Goal: Information Seeking & Learning: Check status

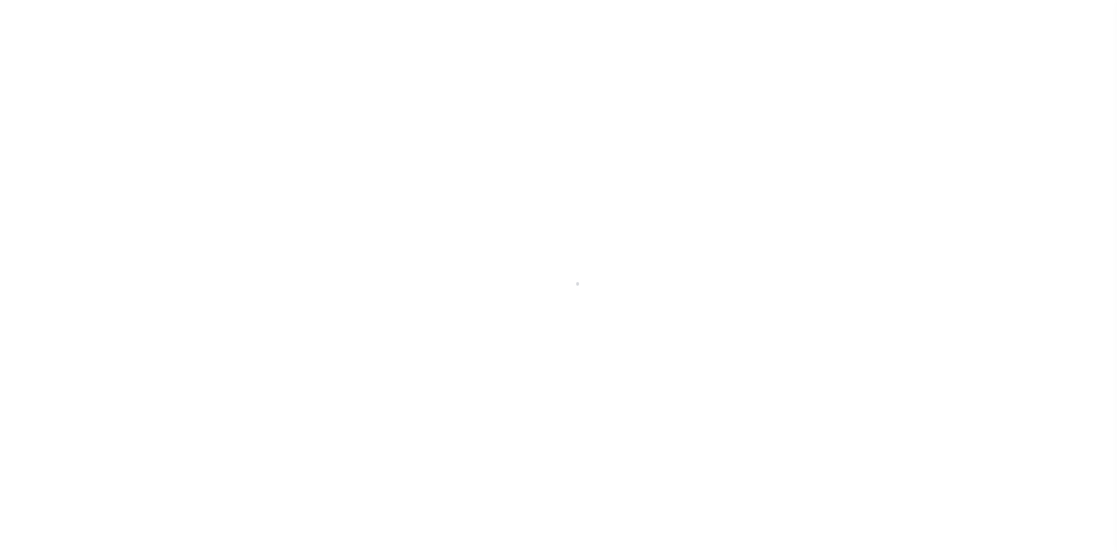
select select "DUE"
select select "17"
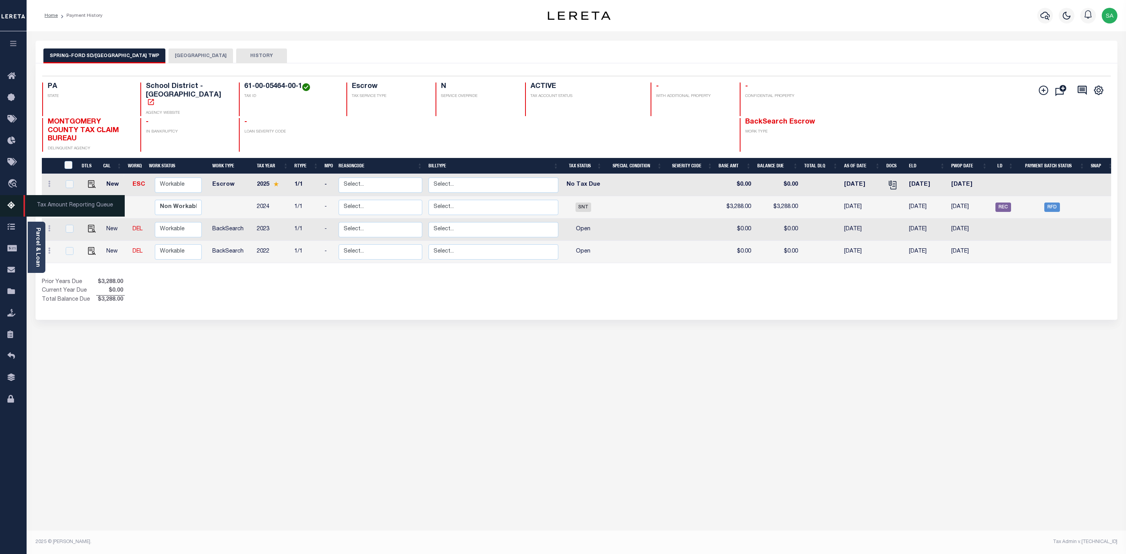
click at [75, 205] on span "Tax Amount Reporting Queue" at bounding box center [73, 206] width 101 height 22
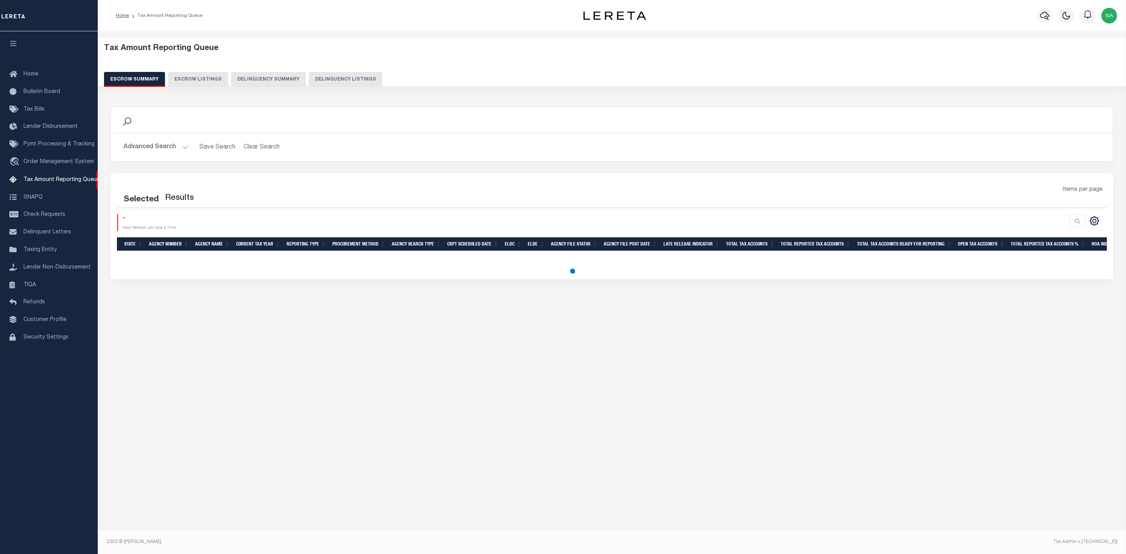
select select
select select "100"
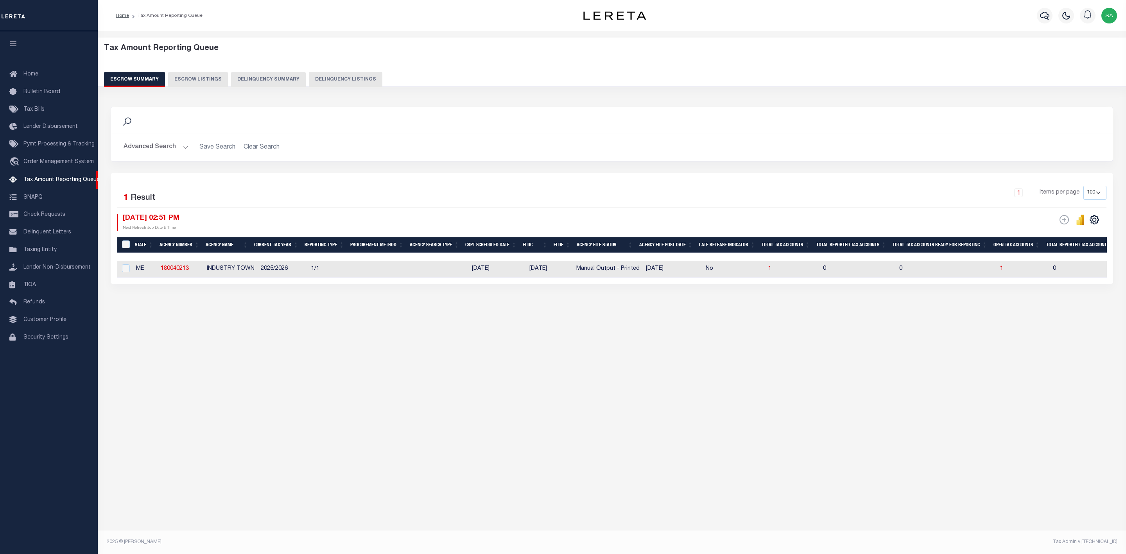
click at [181, 149] on button "Advanced Search" at bounding box center [156, 147] width 65 height 15
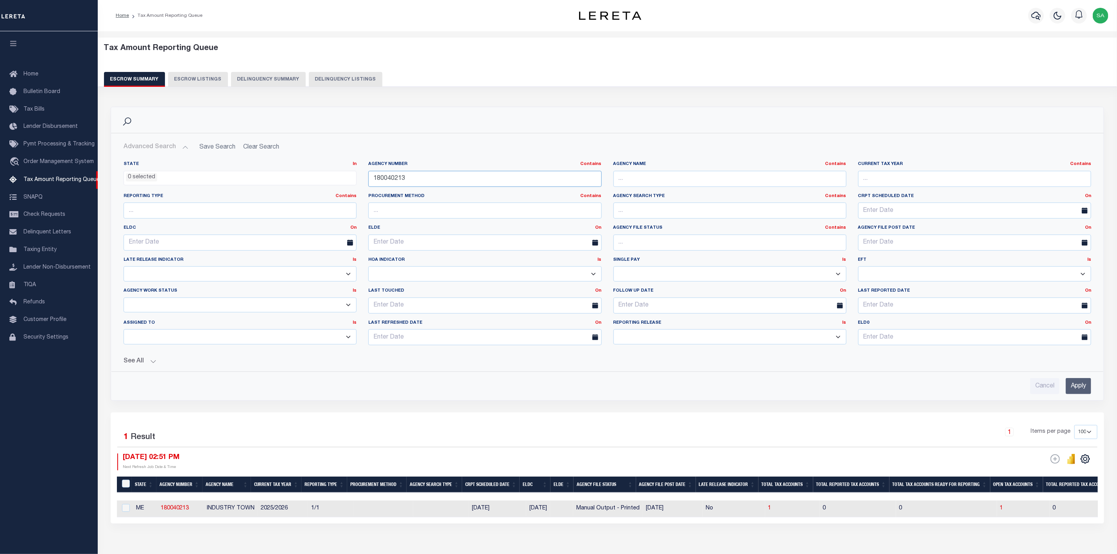
drag, startPoint x: 463, startPoint y: 181, endPoint x: 242, endPoint y: 172, distance: 221.5
click at [240, 175] on div "State In In AK AL AR AZ CA CO CT DC DE FL GA GU HI IA ID IL IN KS KY LA MA MD M…" at bounding box center [607, 256] width 979 height 190
paste input "270021062"
type input "270021062"
click at [1073, 387] on input "Apply" at bounding box center [1078, 386] width 25 height 16
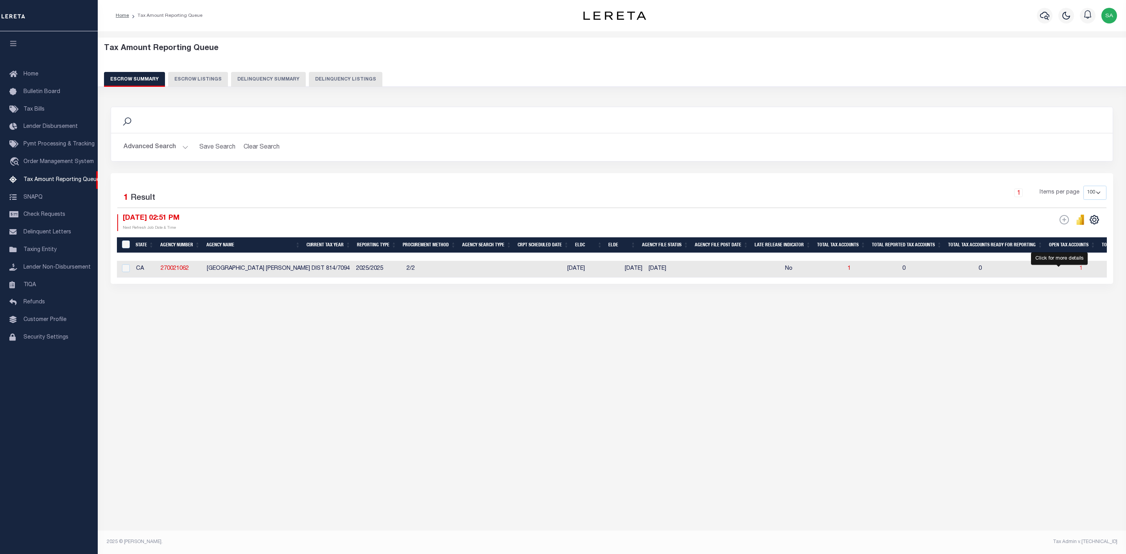
click at [1079, 270] on span "1" at bounding box center [1080, 268] width 3 height 5
select select "100"
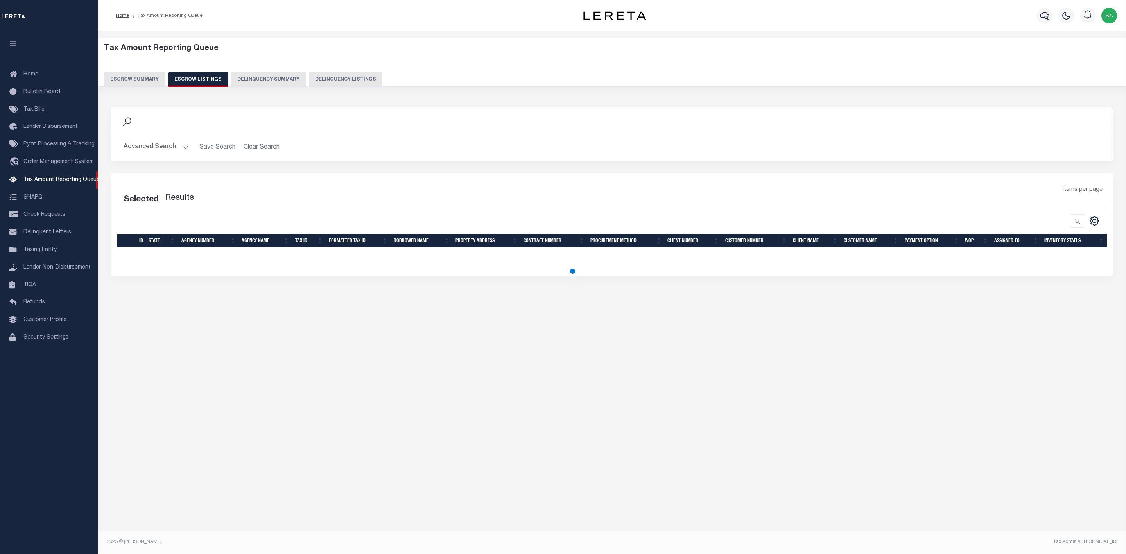
select select "100"
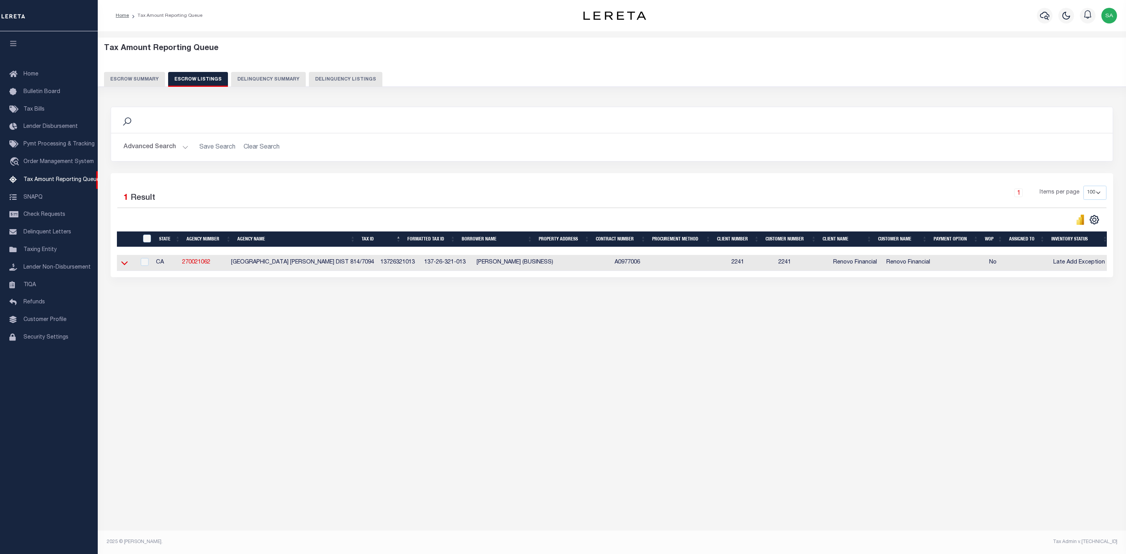
click at [125, 265] on icon at bounding box center [124, 264] width 7 height 4
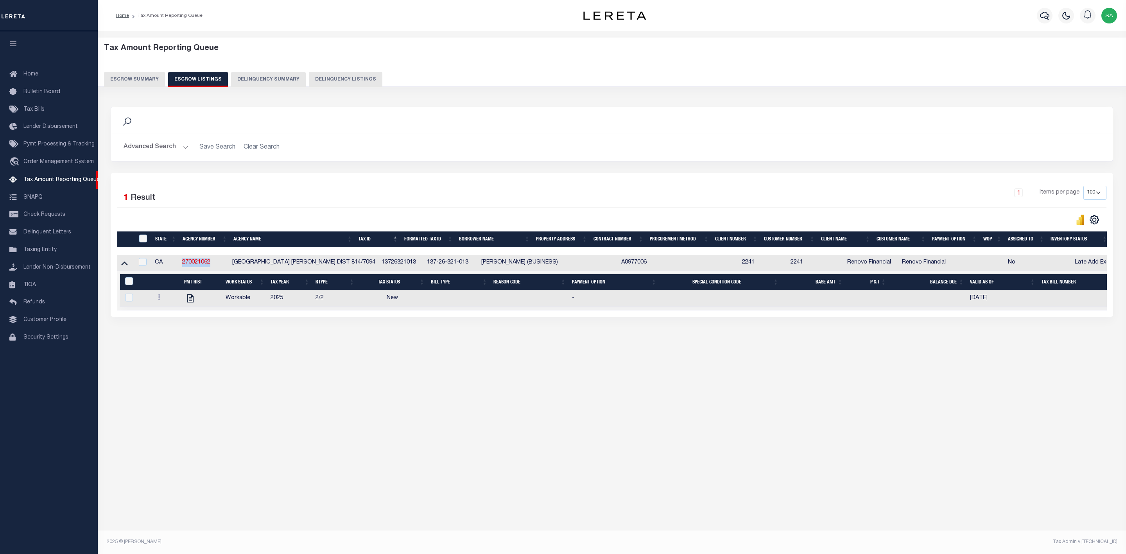
drag, startPoint x: 217, startPoint y: 267, endPoint x: 182, endPoint y: 267, distance: 35.6
click at [182, 267] on td "270021062" at bounding box center [204, 263] width 50 height 16
checkbox input "true"
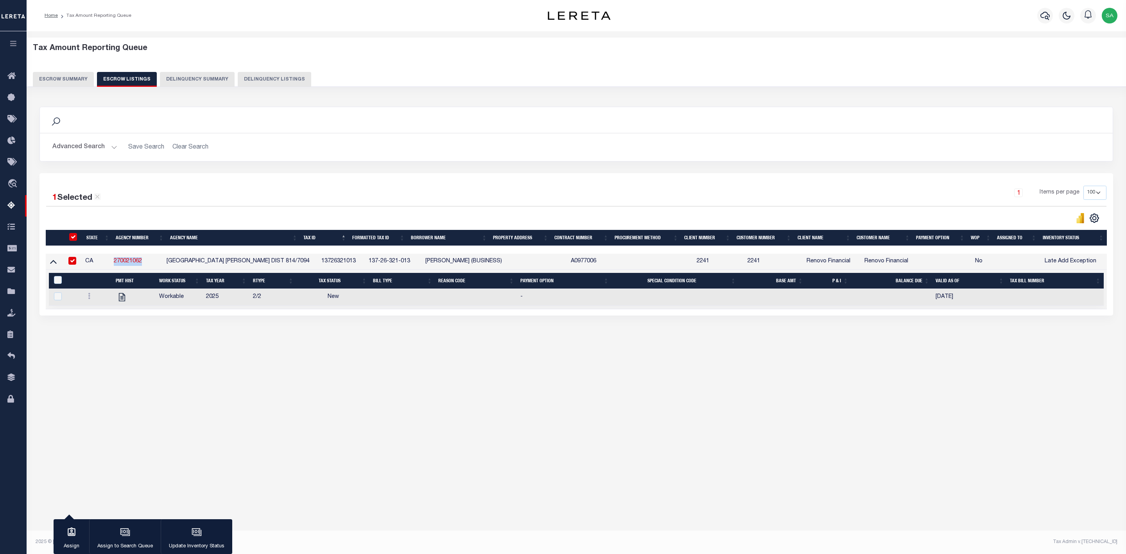
copy link "270021062"
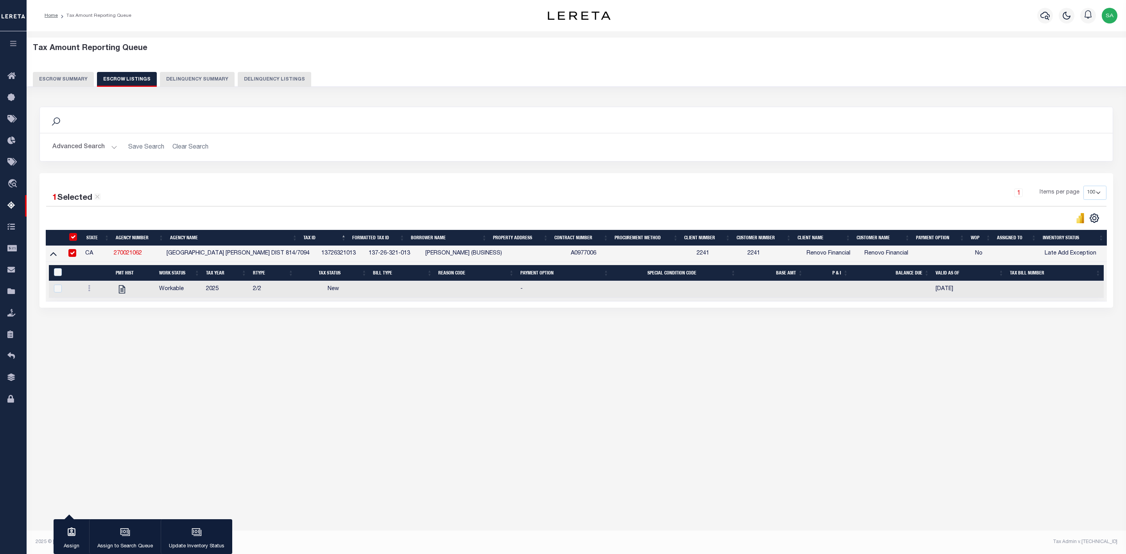
click at [489, 477] on div "Tax Amount Reporting Queue Escrow Summary Escrow Listings In" at bounding box center [576, 280] width 1099 height 498
drag, startPoint x: 120, startPoint y: 287, endPoint x: 115, endPoint y: 317, distance: 30.9
click at [115, 317] on div "Search Advanced Search Save Search Clear Search In In AK AL AR AZ CA CO CT" at bounding box center [576, 215] width 1084 height 232
click at [103, 148] on button "Advanced Search" at bounding box center [84, 147] width 65 height 15
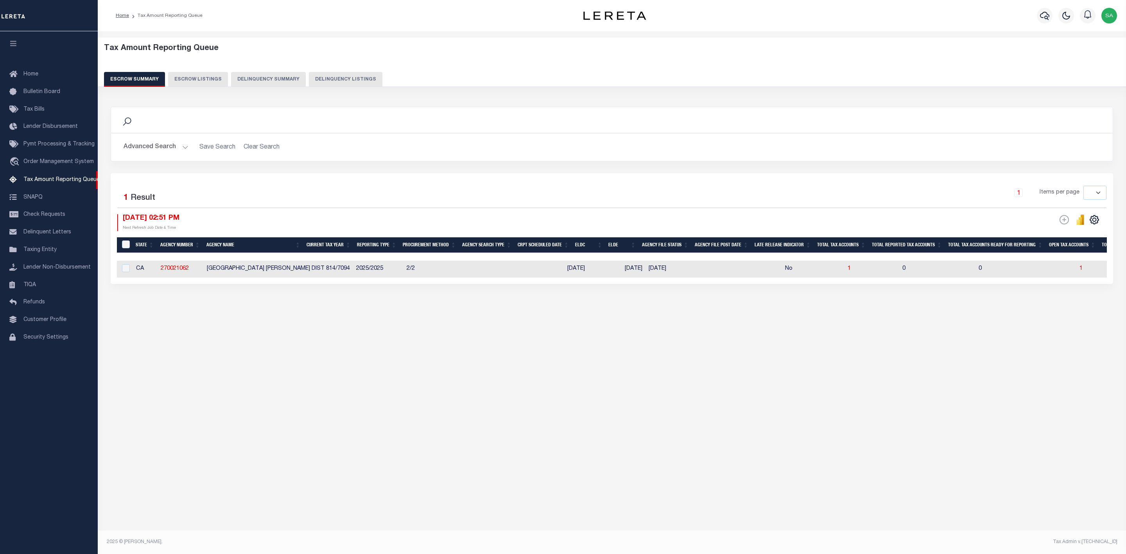
select select
click at [181, 150] on button "Advanced Search" at bounding box center [156, 147] width 65 height 15
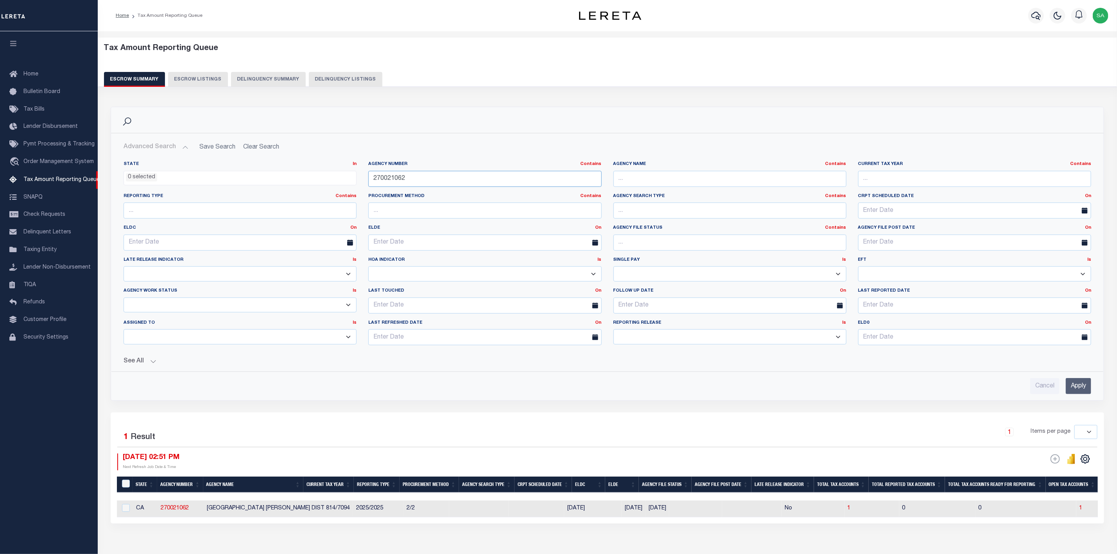
drag, startPoint x: 451, startPoint y: 177, endPoint x: 268, endPoint y: 177, distance: 183.0
click at [268, 177] on div "State In In AK AL AR AZ CA CO CT DC DE FL GA GU HI IA ID IL IN KS KY LA MA MD M…" at bounding box center [607, 256] width 979 height 190
paste input "370440604"
type input "370440604"
click at [1084, 391] on input "Apply" at bounding box center [1078, 386] width 25 height 16
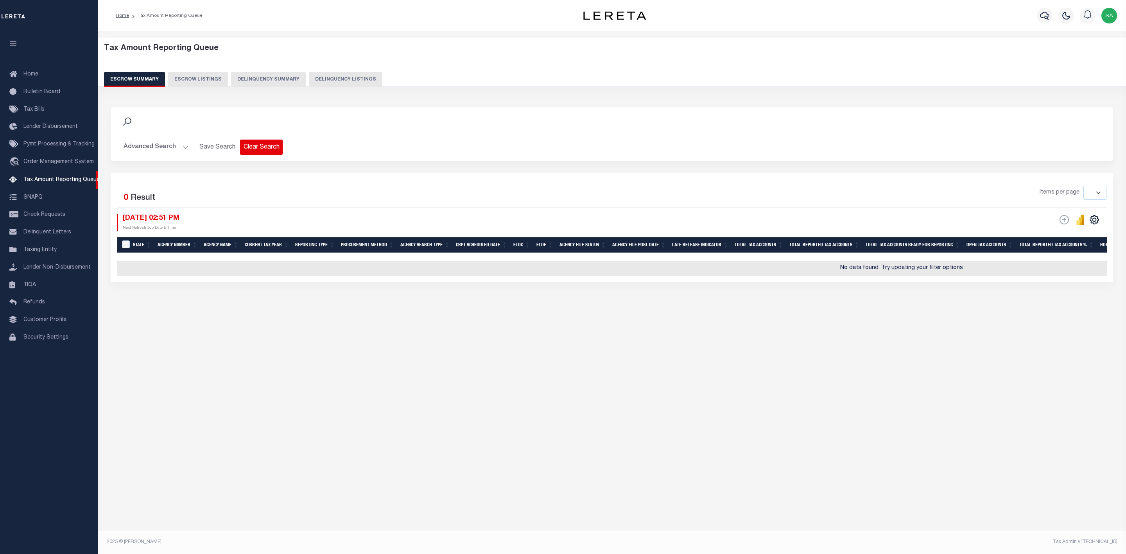
click at [270, 151] on button "Clear Search" at bounding box center [261, 147] width 43 height 15
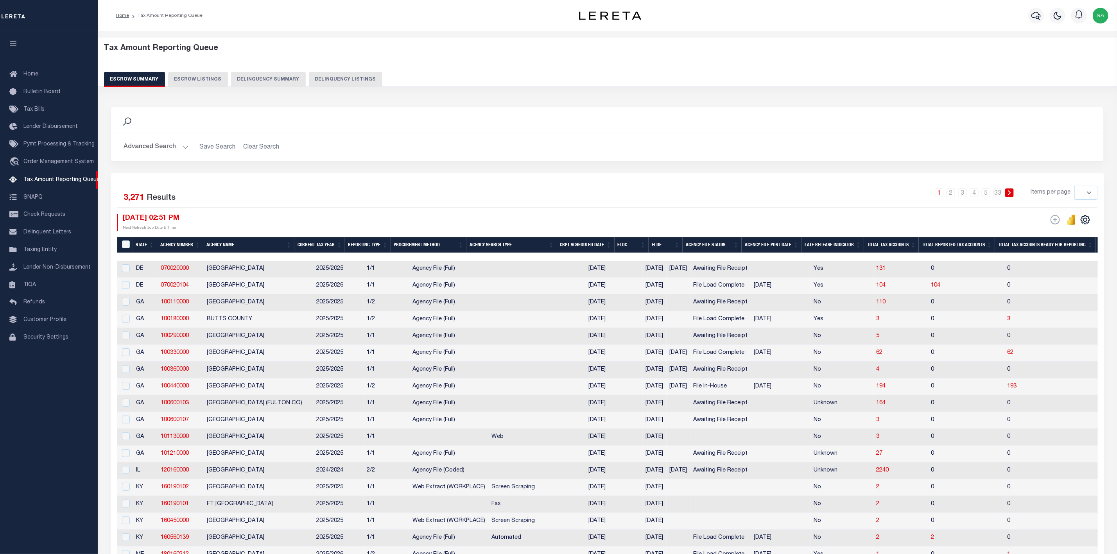
click at [174, 147] on button "Advanced Search" at bounding box center [156, 147] width 65 height 15
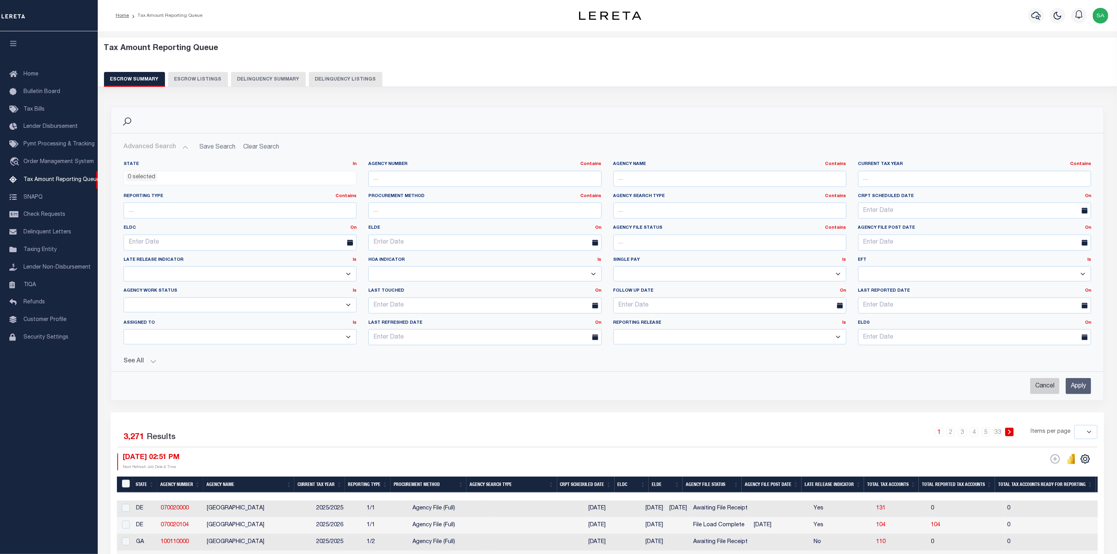
click at [1042, 394] on input "Cancel" at bounding box center [1044, 386] width 29 height 16
checkbox input "true"
select select
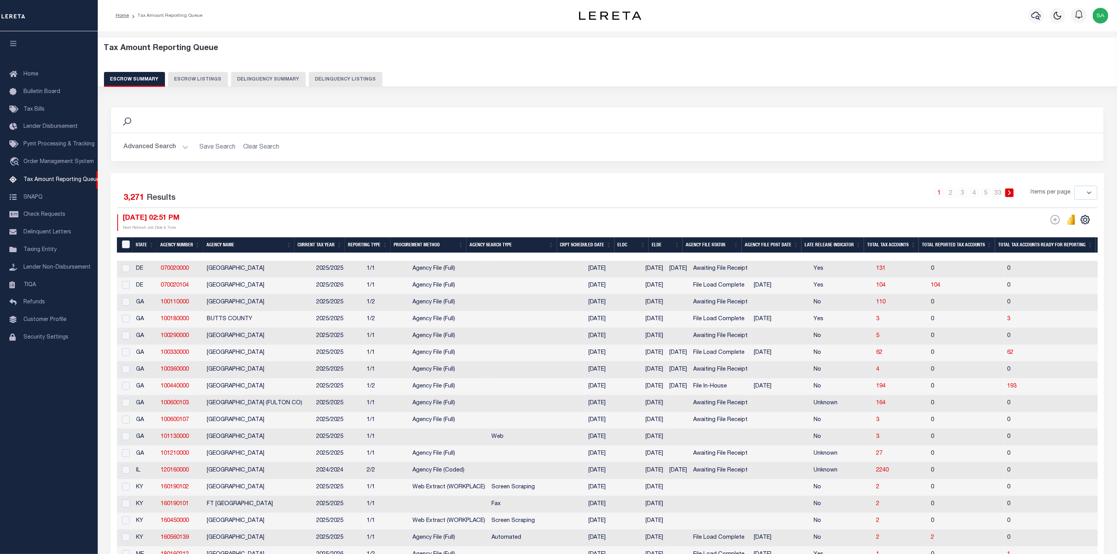
click at [179, 152] on button "Advanced Search" at bounding box center [156, 147] width 65 height 15
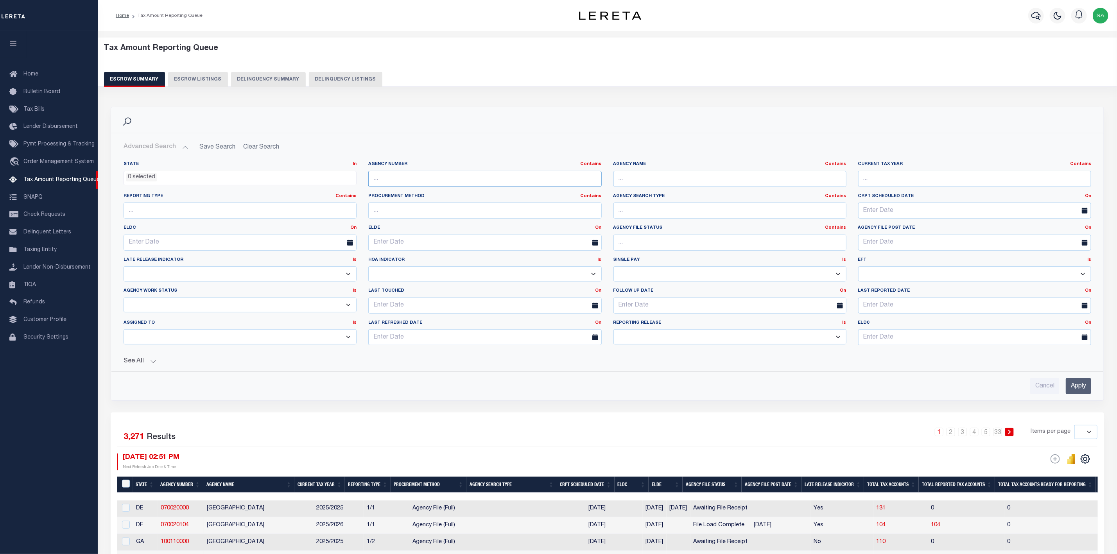
click at [473, 177] on input "text" at bounding box center [484, 179] width 233 height 16
paste input "370440604"
type input "370440604"
click at [1078, 390] on input "Apply" at bounding box center [1078, 386] width 25 height 16
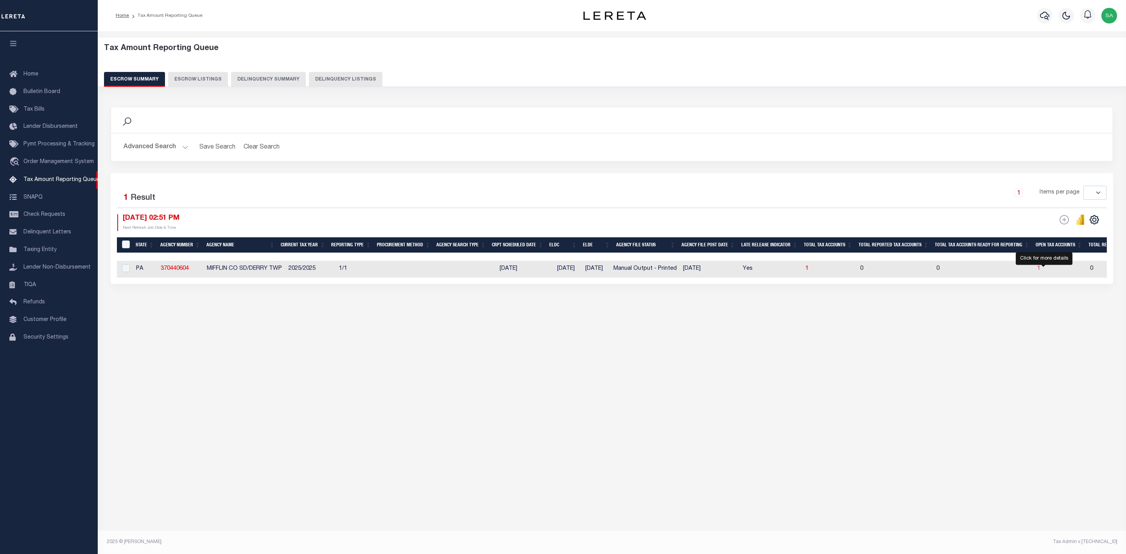
click at [1040, 271] on span "1" at bounding box center [1038, 268] width 3 height 5
select select "100"
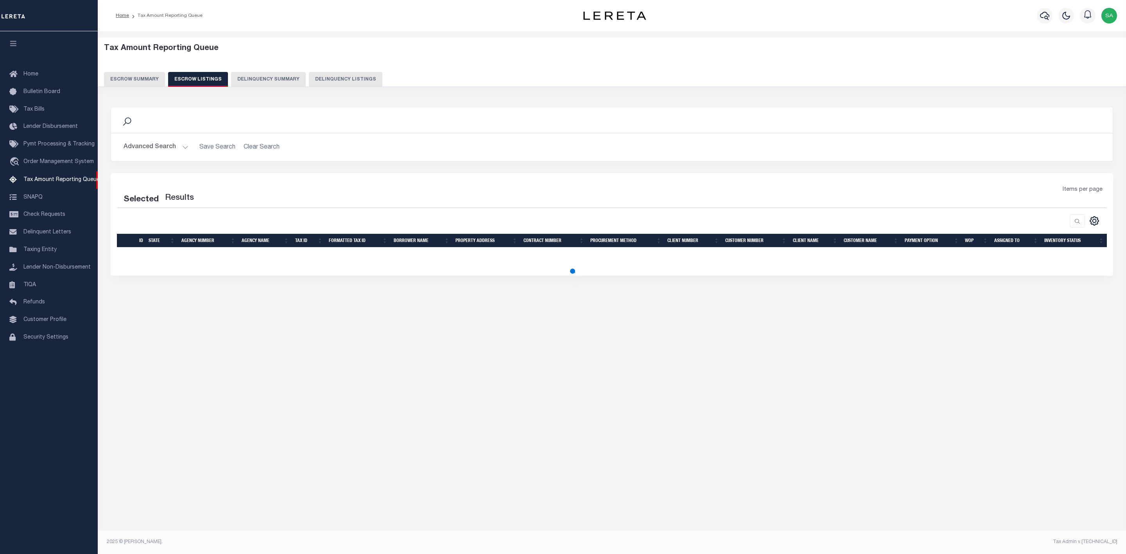
select select "100"
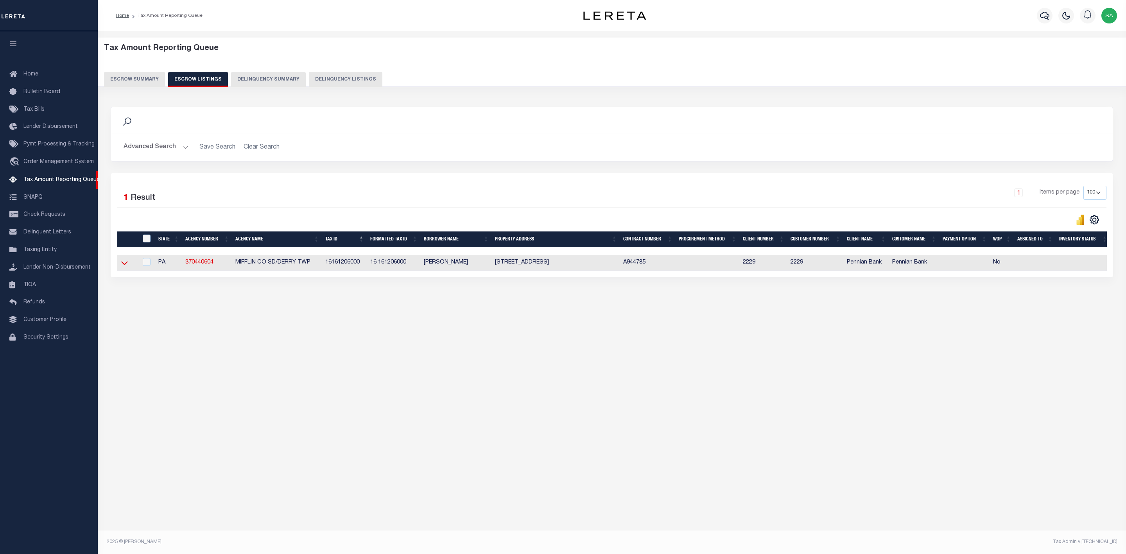
click at [122, 267] on icon at bounding box center [124, 263] width 7 height 8
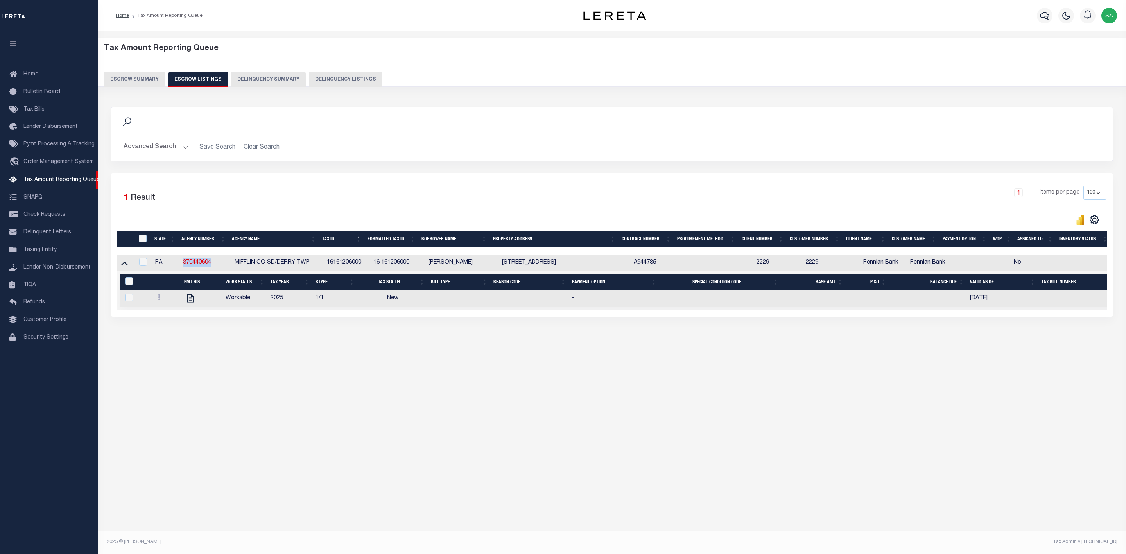
drag, startPoint x: 219, startPoint y: 264, endPoint x: 176, endPoint y: 264, distance: 43.0
click at [176, 264] on tr "PA 370440604 MIFFLIN CO SD/DERRY TWP 16161206000 16 161206000 Michael A Miltenb…" at bounding box center [626, 263] width 1018 height 16
copy tr "370440604"
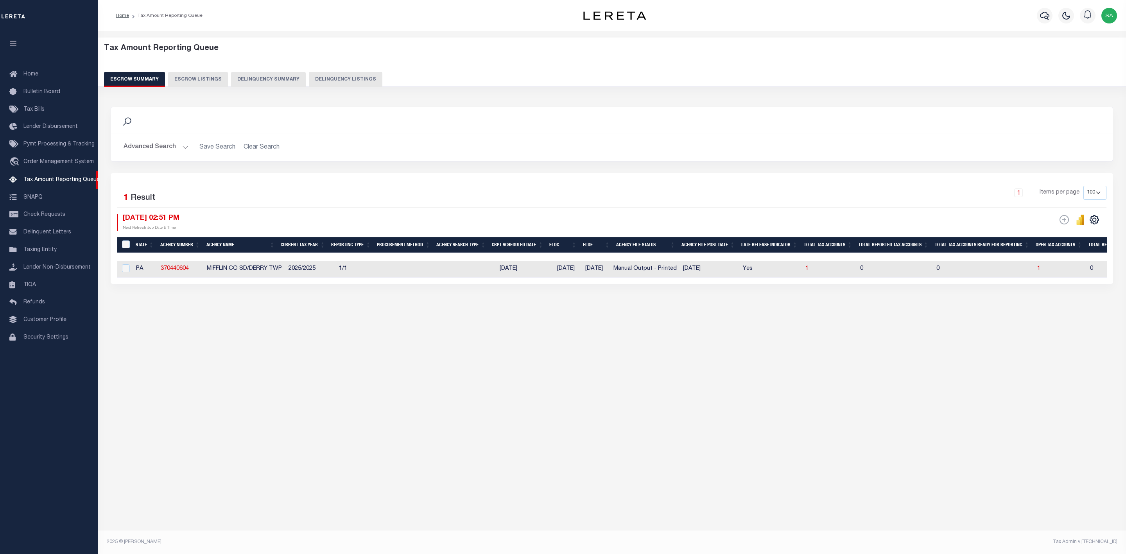
select select "100"
click at [178, 151] on button "Advanced Search" at bounding box center [156, 147] width 65 height 15
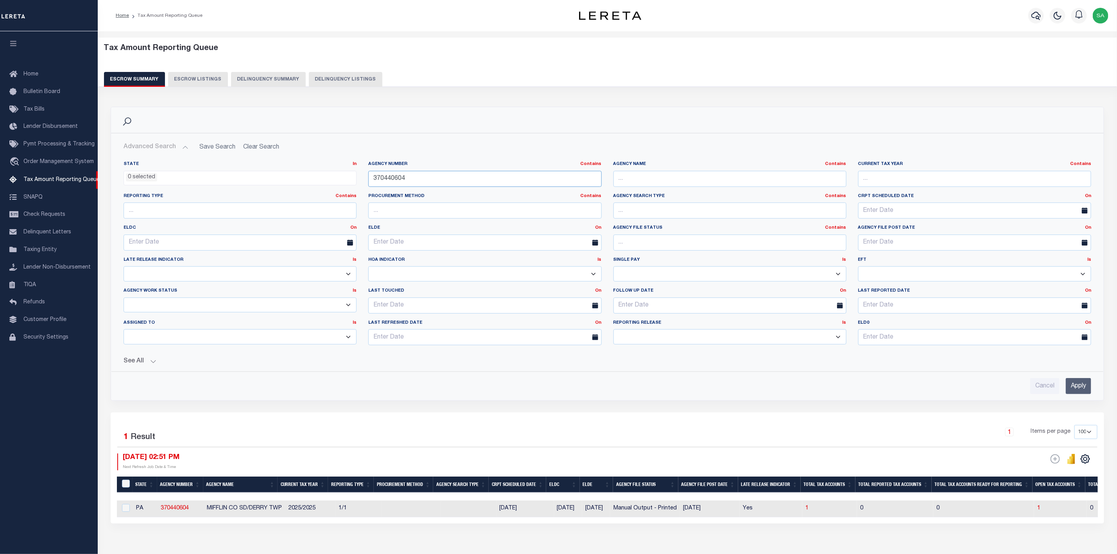
drag, startPoint x: 437, startPoint y: 181, endPoint x: 285, endPoint y: 176, distance: 152.1
click at [285, 176] on div "State In In AK AL AR AZ CA CO CT DC DE FL GA GU HI IA ID IL IN KS KY LA MA MD M…" at bounding box center [607, 256] width 979 height 190
paste input "10410101"
type input "310410101"
click at [1079, 391] on input "Apply" at bounding box center [1078, 386] width 25 height 16
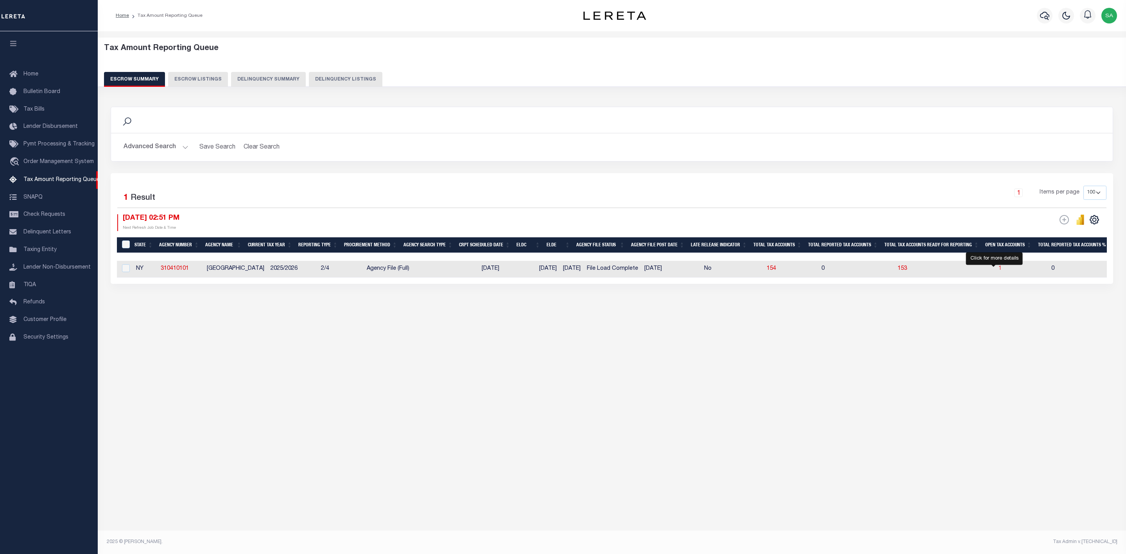
click at [998, 270] on span "1" at bounding box center [999, 268] width 3 height 5
select select "100"
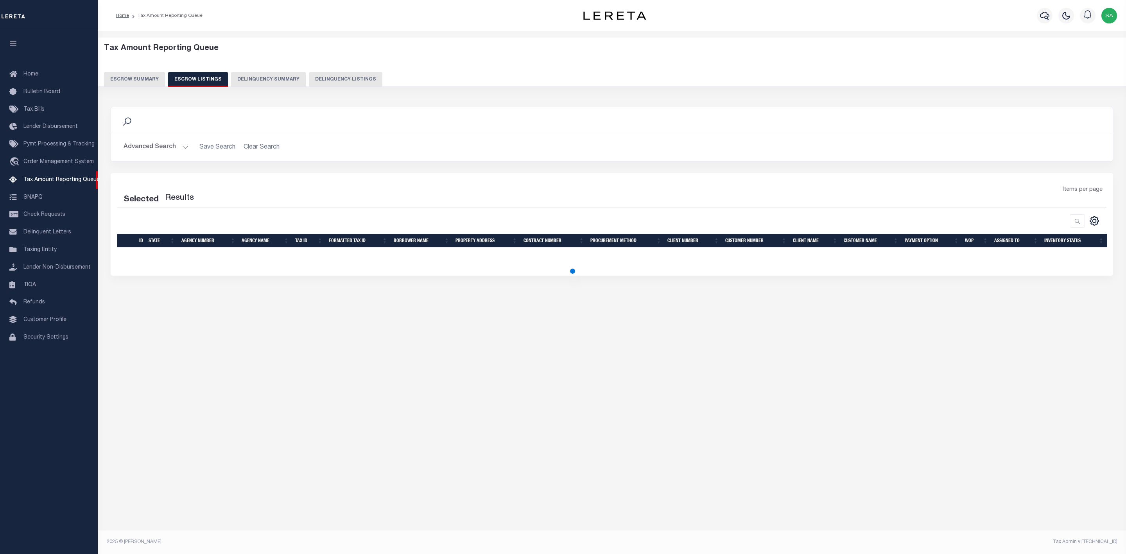
select select "100"
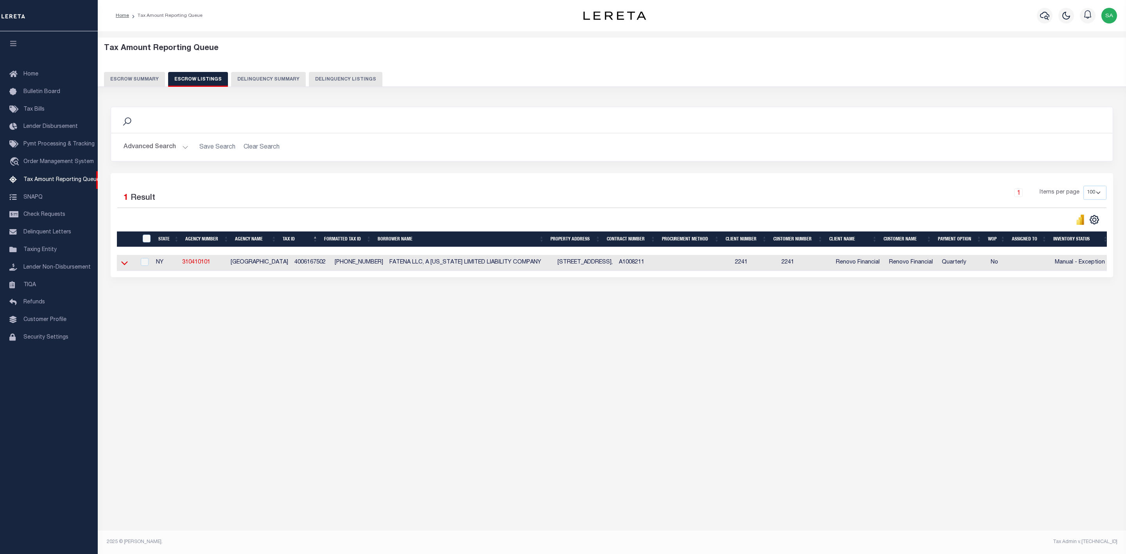
click at [127, 265] on icon at bounding box center [124, 264] width 7 height 4
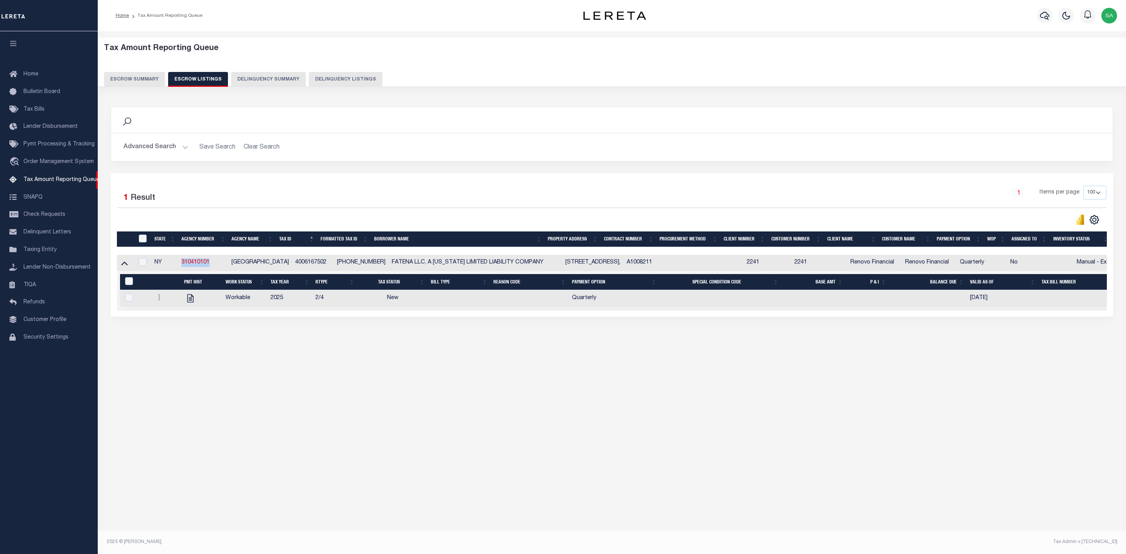
drag, startPoint x: 181, startPoint y: 265, endPoint x: 238, endPoint y: 316, distance: 76.5
click at [173, 266] on tr "NY 310410101 QUEENS CITY 4006167502 4-00616-7502 FATENA LLC, A NEW YORK LIMITED…" at bounding box center [626, 263] width 1018 height 16
copy tr "310410101"
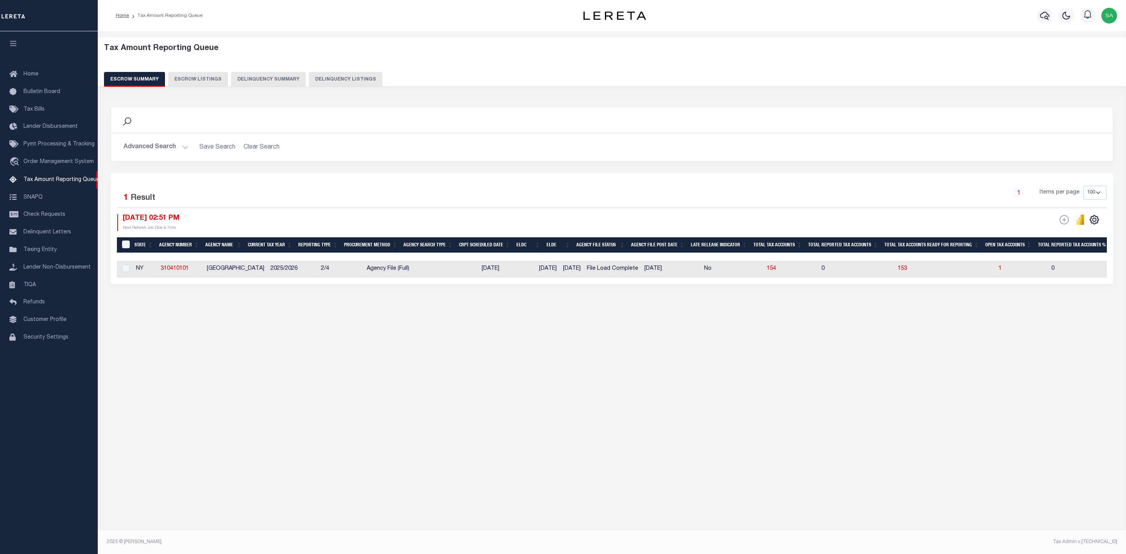
select select
select select "100"
click at [180, 145] on button "Advanced Search" at bounding box center [156, 147] width 65 height 15
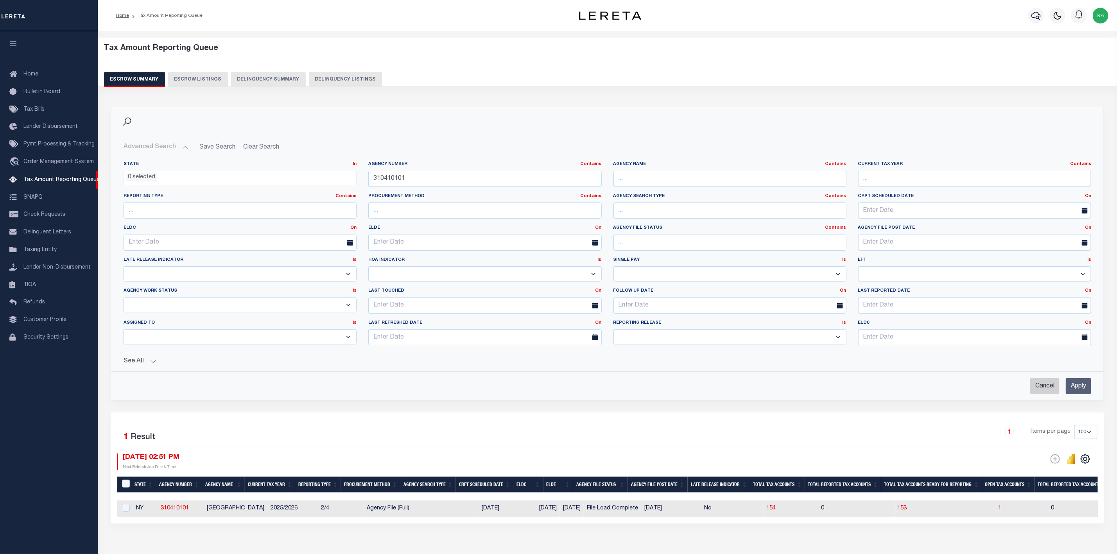
click at [1033, 386] on input "Cancel" at bounding box center [1044, 386] width 29 height 16
checkbox input "true"
select select
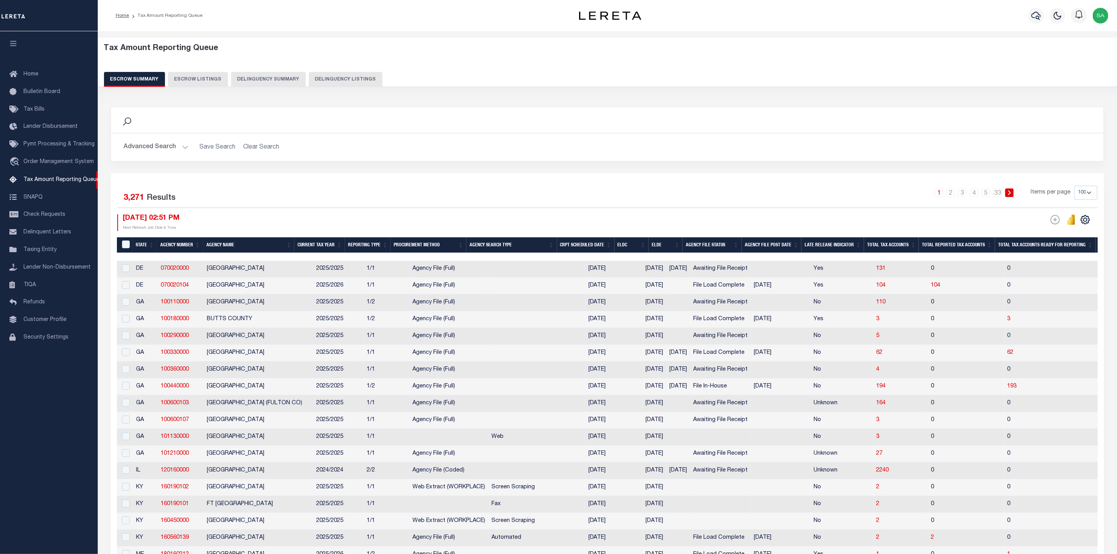
click at [274, 148] on h2 "Advanced Search Save Search Clear Search" at bounding box center [607, 147] width 980 height 15
click at [170, 148] on button "Advanced Search" at bounding box center [156, 147] width 65 height 15
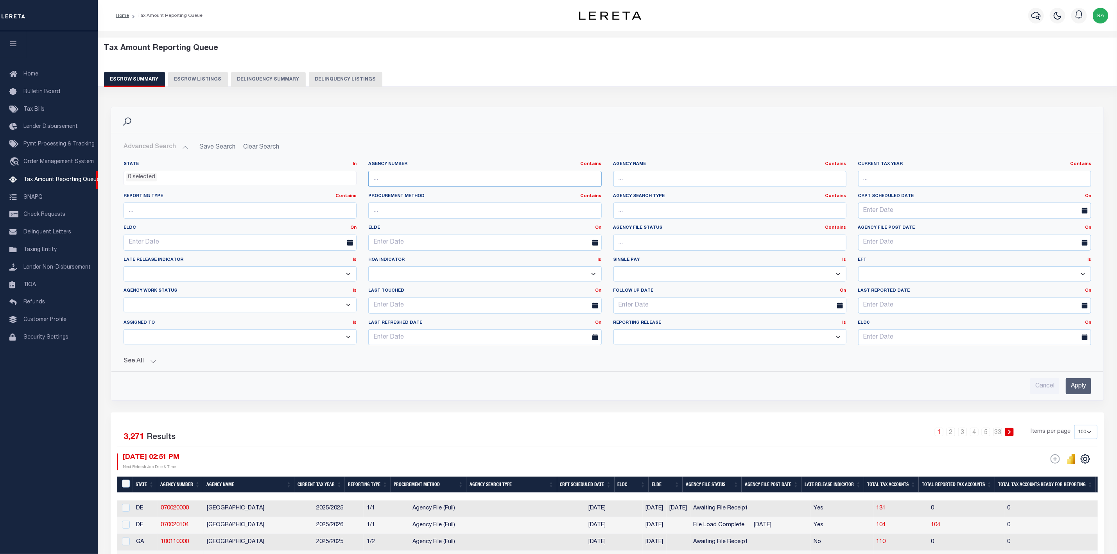
click at [426, 183] on input "text" at bounding box center [484, 179] width 233 height 16
paste input "310240101"
type input "310240101"
click at [1074, 389] on input "Apply" at bounding box center [1078, 386] width 25 height 16
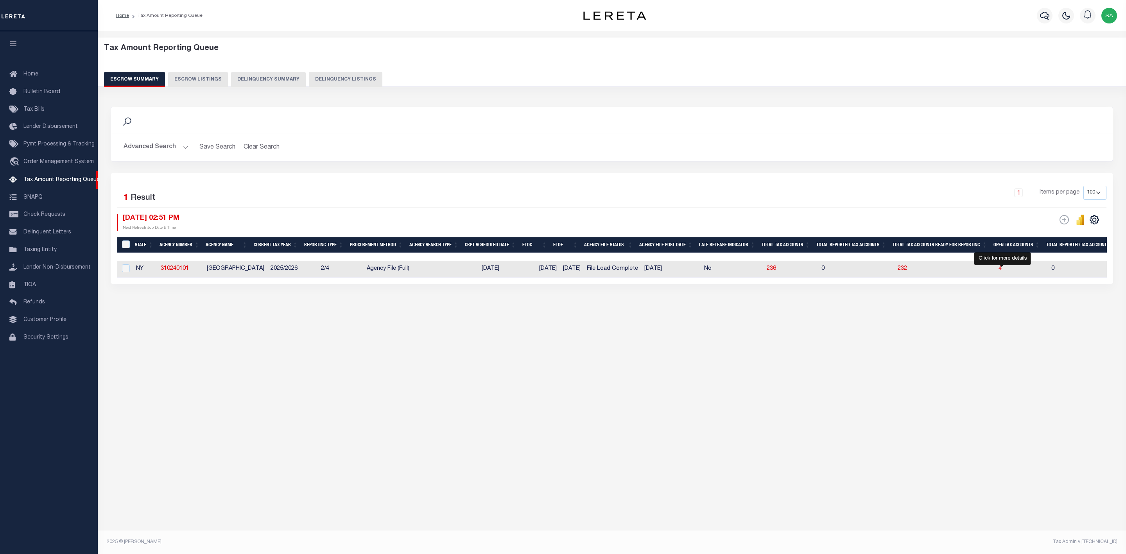
click at [1002, 271] on span "4" at bounding box center [999, 268] width 3 height 5
select select "100"
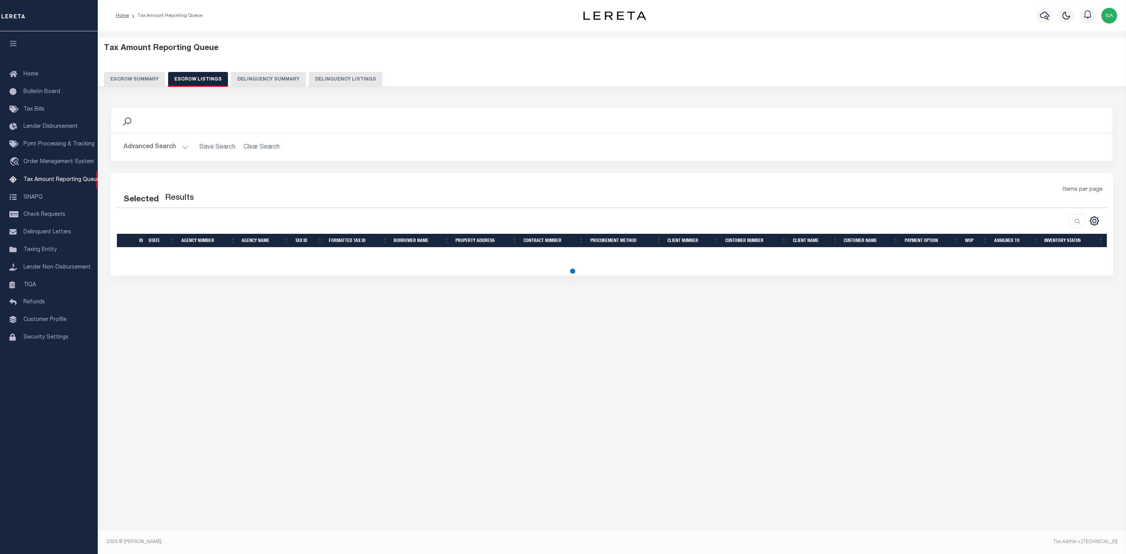
select select "100"
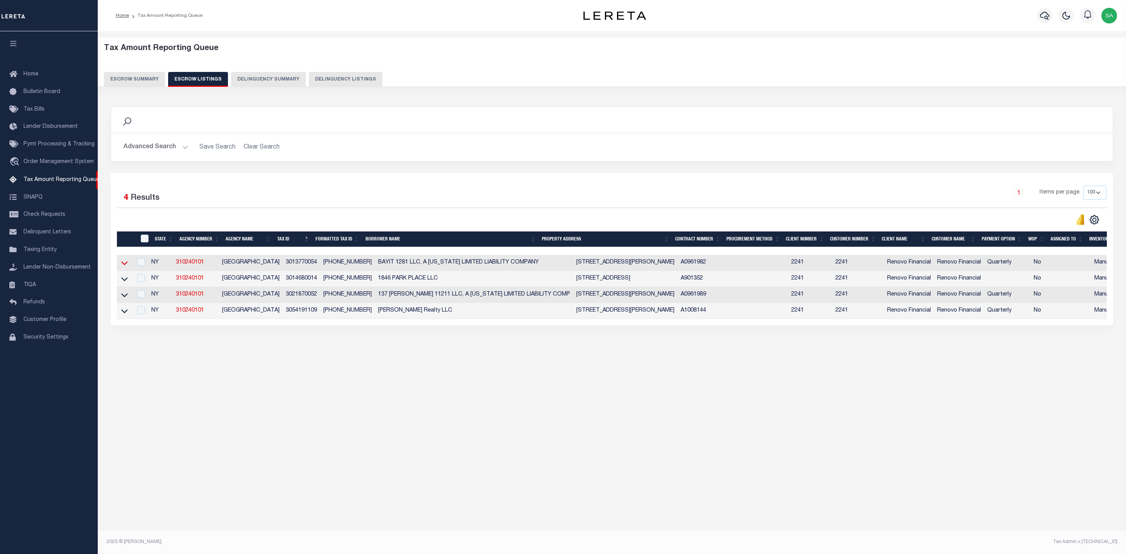
click at [125, 265] on icon at bounding box center [124, 264] width 7 height 4
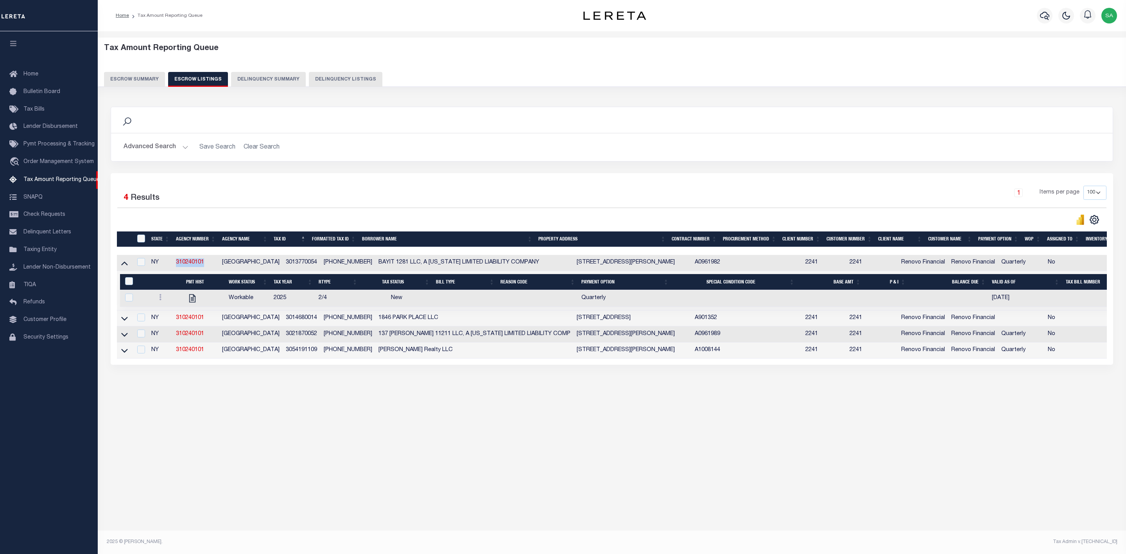
drag, startPoint x: 212, startPoint y: 267, endPoint x: 169, endPoint y: 263, distance: 43.1
click at [169, 263] on tr "NY 310240101 BROOKLYN CITY 3013770054 3-01377-0054 BAYIT 1281 LLC, A NEW YORK L…" at bounding box center [639, 263] width 1045 height 16
copy tr "310240101"
click at [174, 151] on button "Advanced Search" at bounding box center [156, 147] width 65 height 15
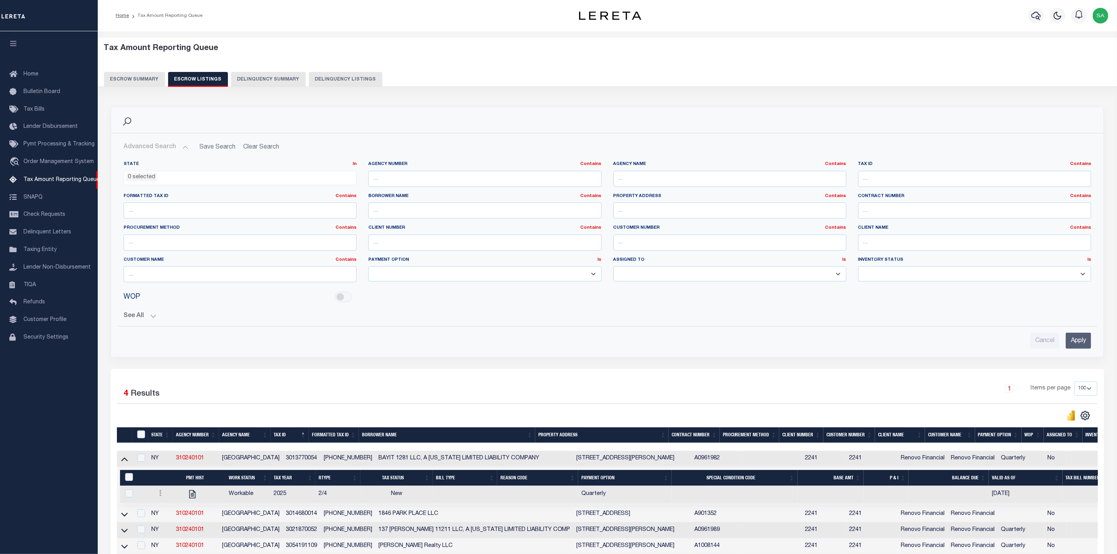
click at [264, 149] on h2 "Advanced Search Save Search Clear Search" at bounding box center [607, 147] width 980 height 15
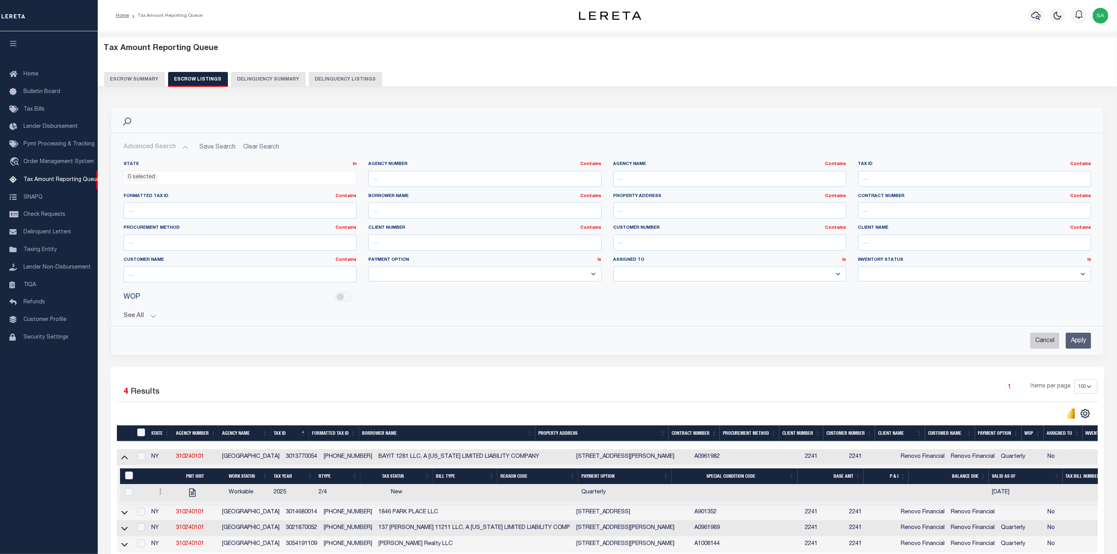
click at [1045, 337] on input "Cancel" at bounding box center [1044, 341] width 29 height 16
checkbox input "true"
select select
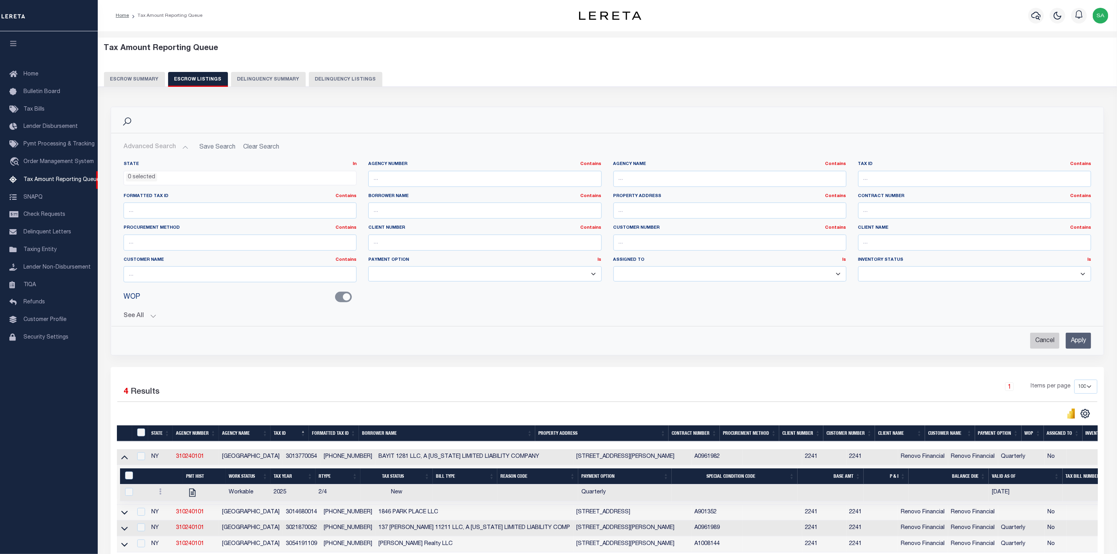
checkbox input "false"
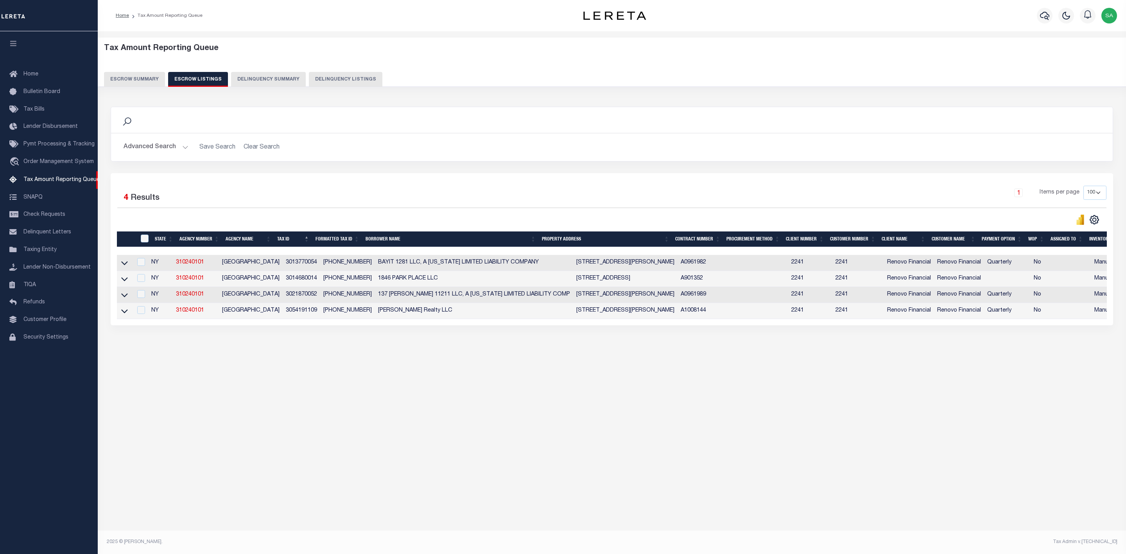
click at [182, 149] on button "Advanced Search" at bounding box center [156, 147] width 65 height 15
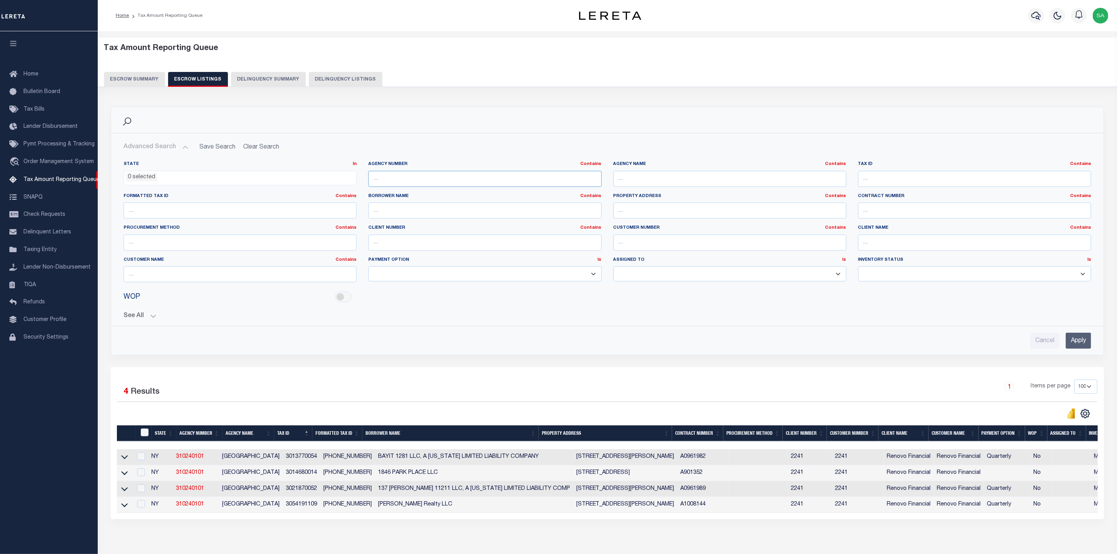
click at [520, 183] on input "text" at bounding box center [484, 179] width 233 height 16
paste input "310310101"
type input "310310101"
click at [1084, 346] on input "Apply" at bounding box center [1078, 341] width 25 height 16
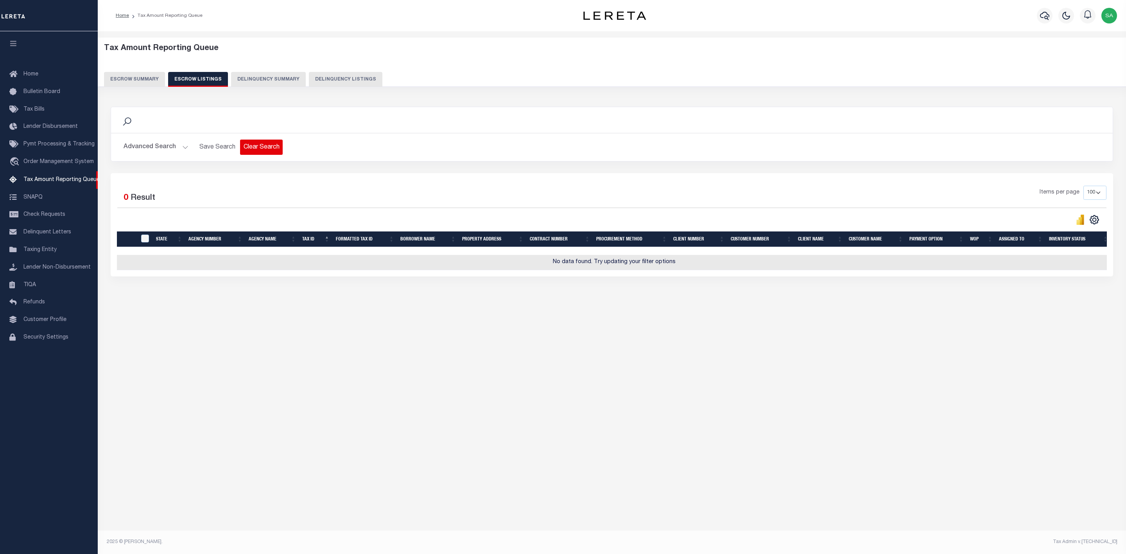
click at [269, 154] on button "Clear Search" at bounding box center [261, 147] width 43 height 15
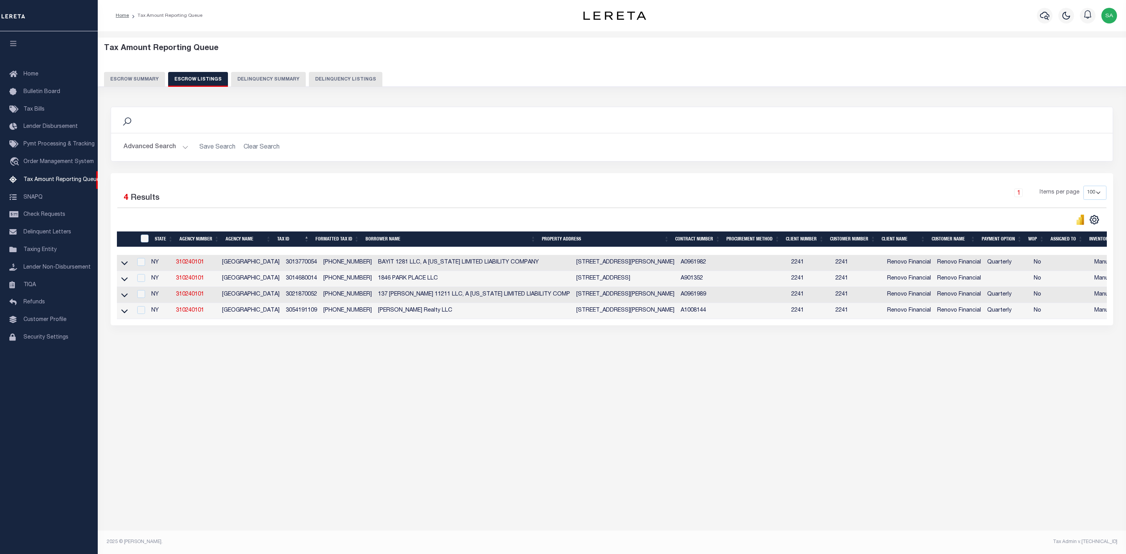
click at [138, 77] on button "Escrow Summary" at bounding box center [134, 79] width 61 height 15
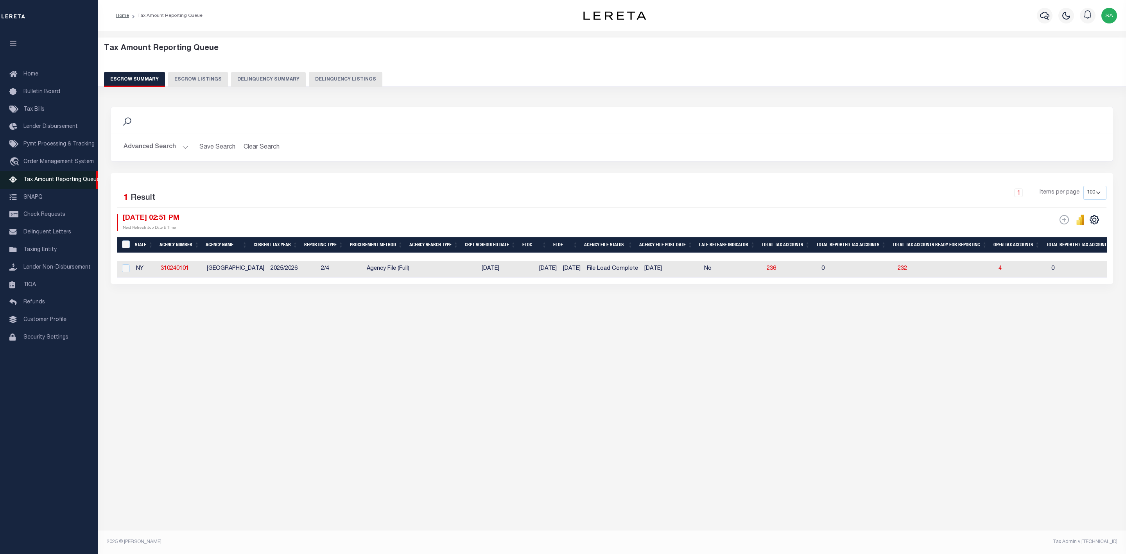
click at [49, 178] on span "Tax Amount Reporting Queue" at bounding box center [61, 179] width 76 height 5
select select
select select "100"
click at [269, 152] on h2 "Advanced Search Save Search Clear Search EscrowSummaryGridWrapper_dynamictable_…" at bounding box center [611, 147] width 989 height 15
click at [269, 147] on h2 "Advanced Search Save Search Clear Search EscrowSummaryGridWrapper_dynamictable_…" at bounding box center [611, 147] width 989 height 15
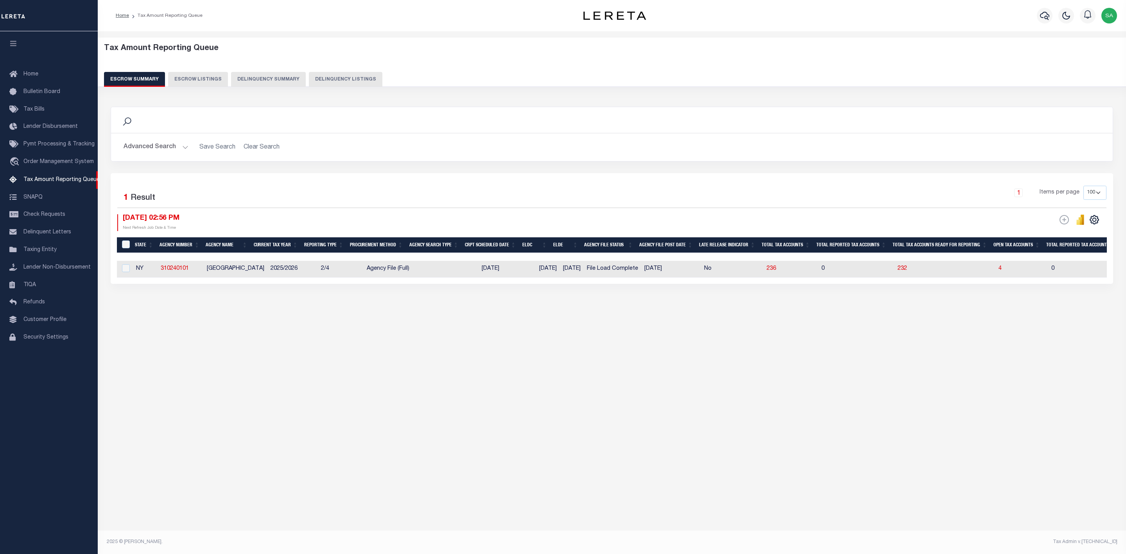
click at [179, 145] on button "Advanced Search" at bounding box center [156, 147] width 65 height 15
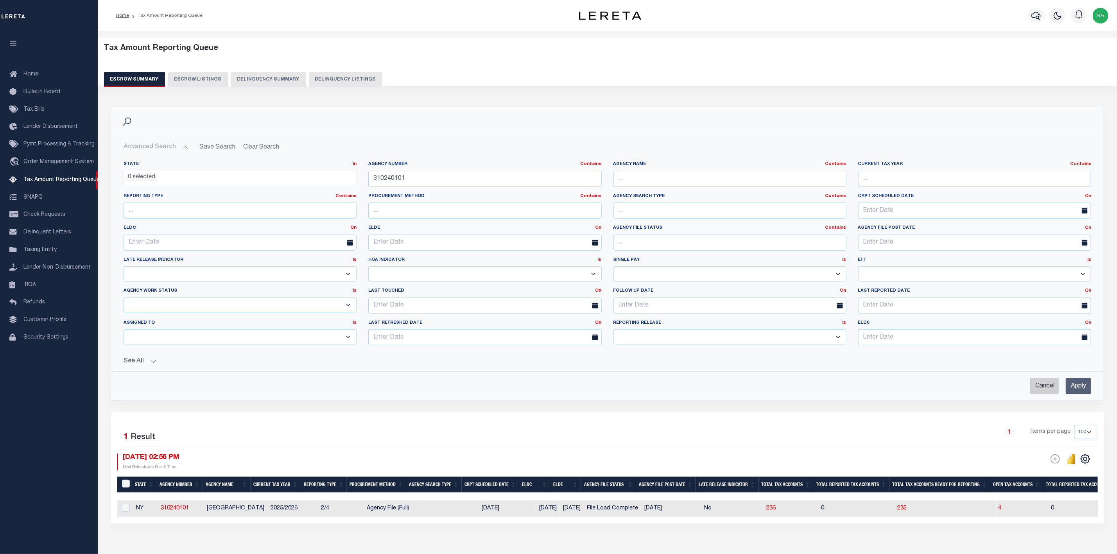
click at [1045, 393] on input "Cancel" at bounding box center [1044, 386] width 29 height 16
checkbox input "true"
select select
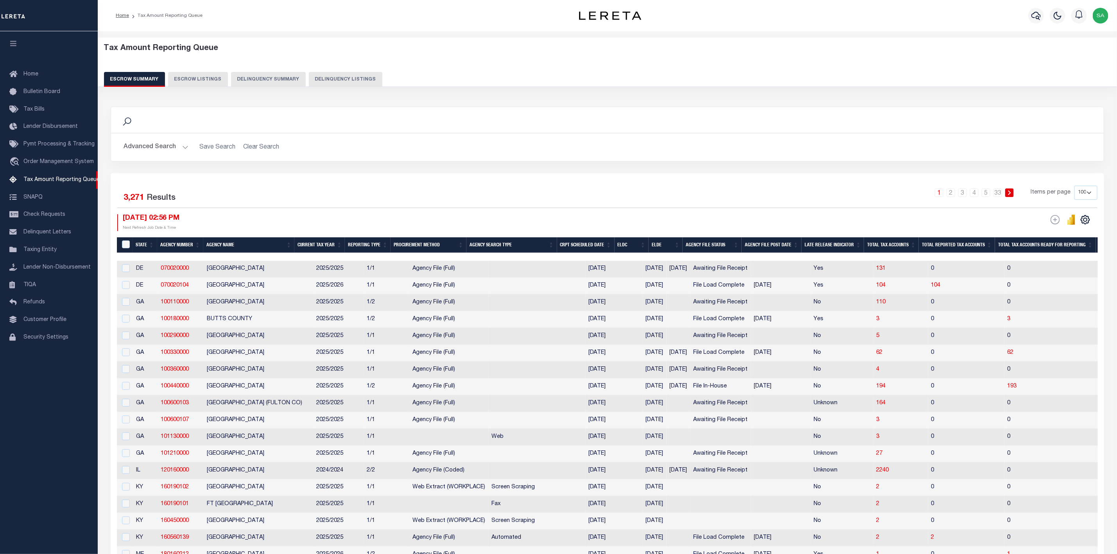
click at [156, 144] on button "Advanced Search" at bounding box center [156, 147] width 65 height 15
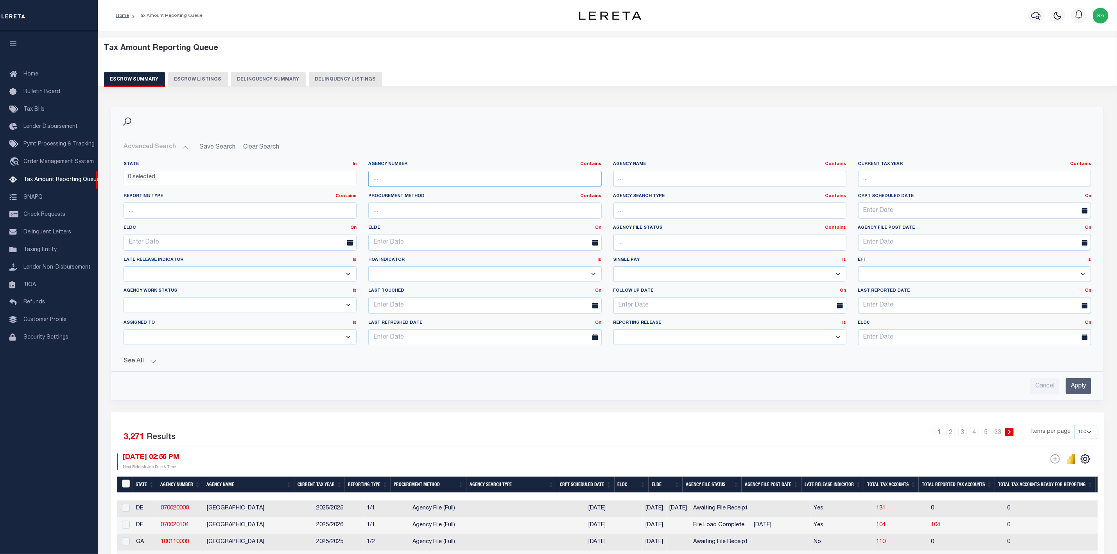
click at [482, 178] on input "text" at bounding box center [484, 179] width 233 height 16
paste input "310310101"
type input "310310101"
click at [1078, 388] on input "Apply" at bounding box center [1078, 386] width 25 height 16
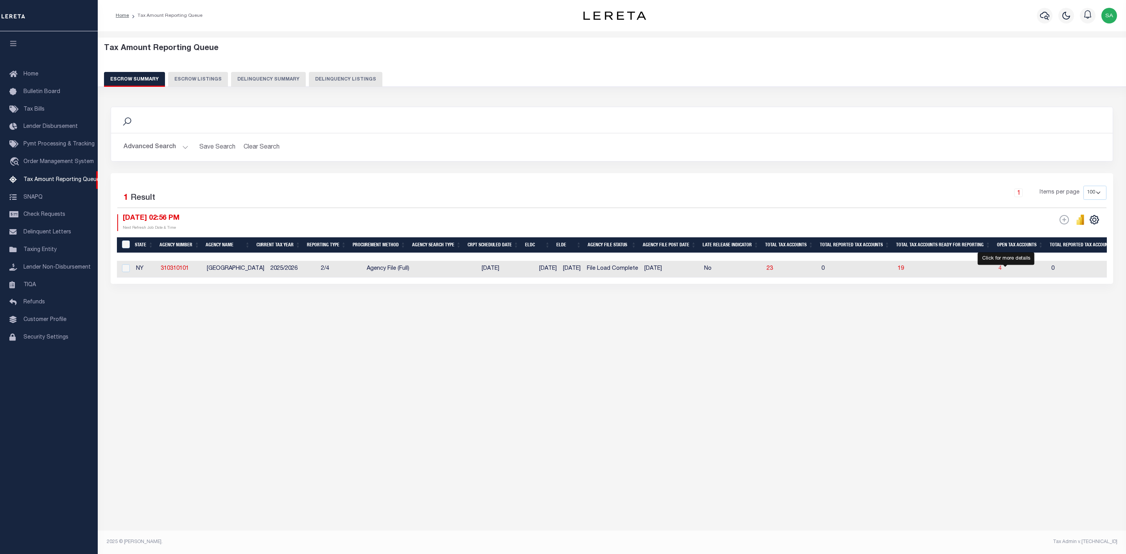
click at [1002, 271] on span "4" at bounding box center [999, 268] width 3 height 5
select select "100"
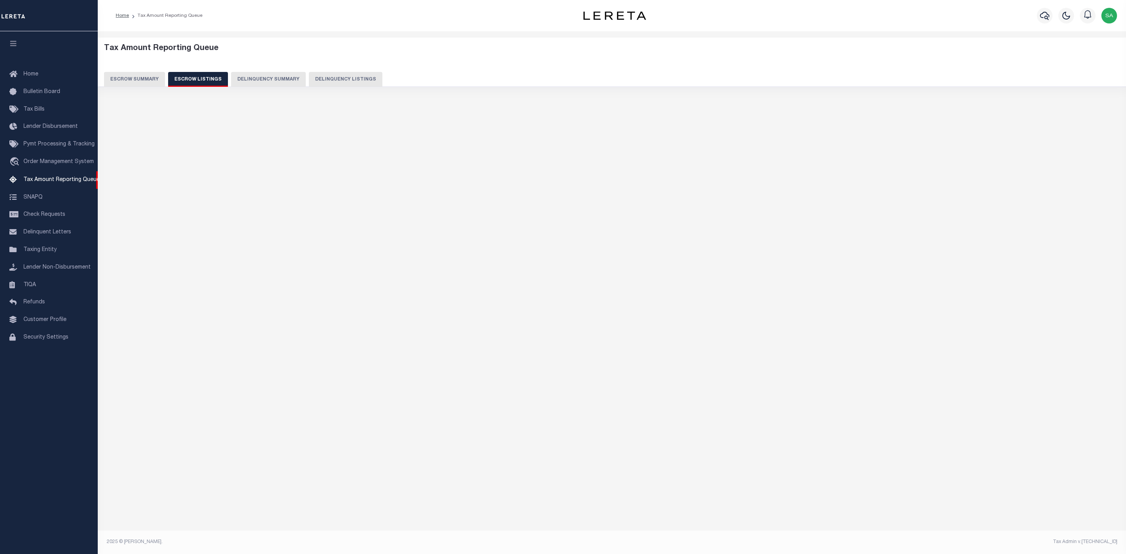
select select "100"
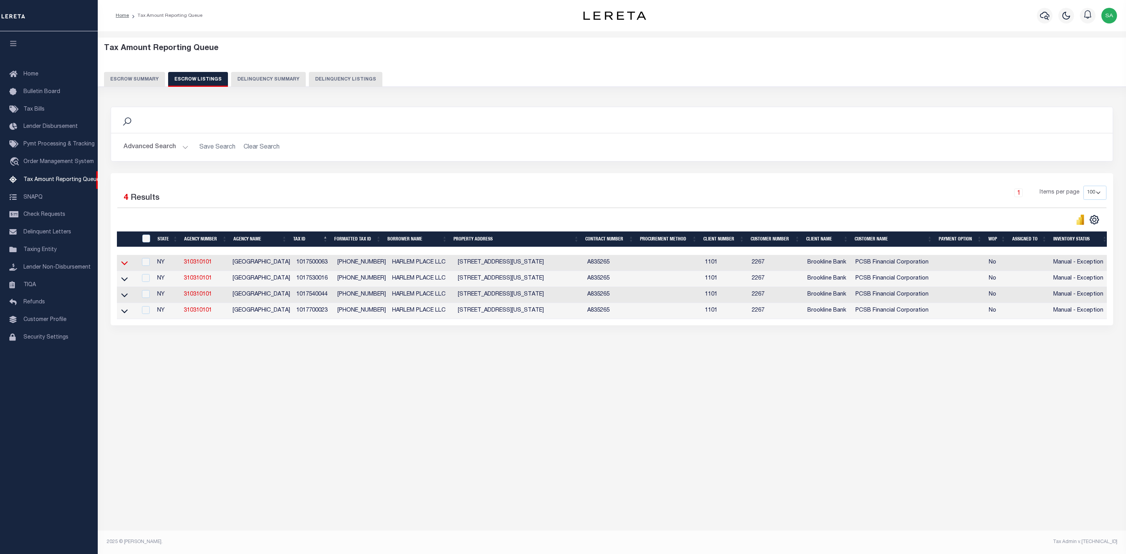
click at [121, 265] on icon at bounding box center [124, 264] width 7 height 4
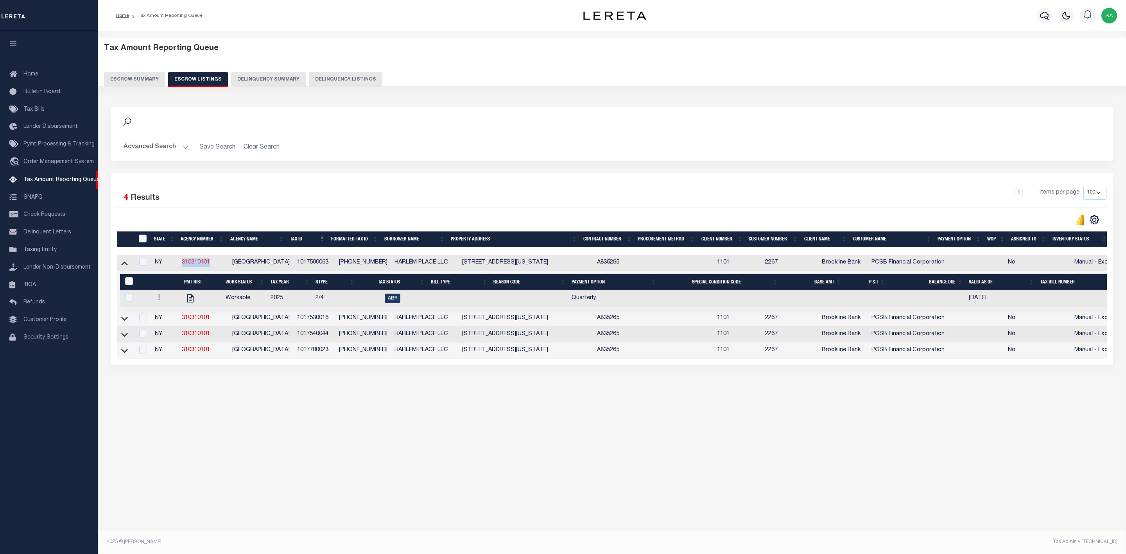
drag, startPoint x: 215, startPoint y: 265, endPoint x: 182, endPoint y: 267, distance: 32.9
click at [182, 267] on td "310310101" at bounding box center [204, 263] width 50 height 16
checkbox input "true"
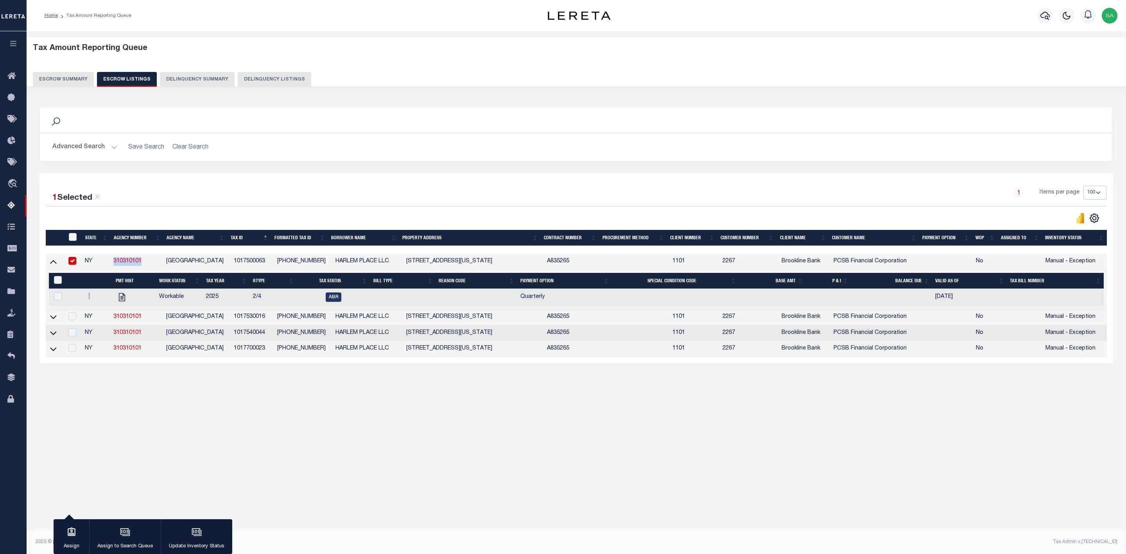
copy link "310310101"
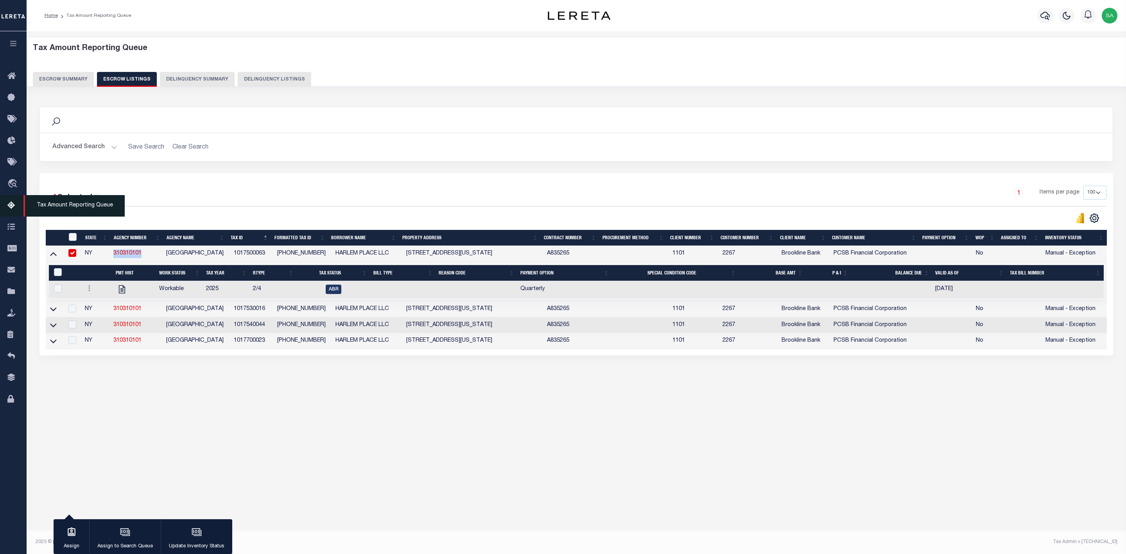
click at [70, 208] on span "Tax Amount Reporting Queue" at bounding box center [73, 206] width 101 height 22
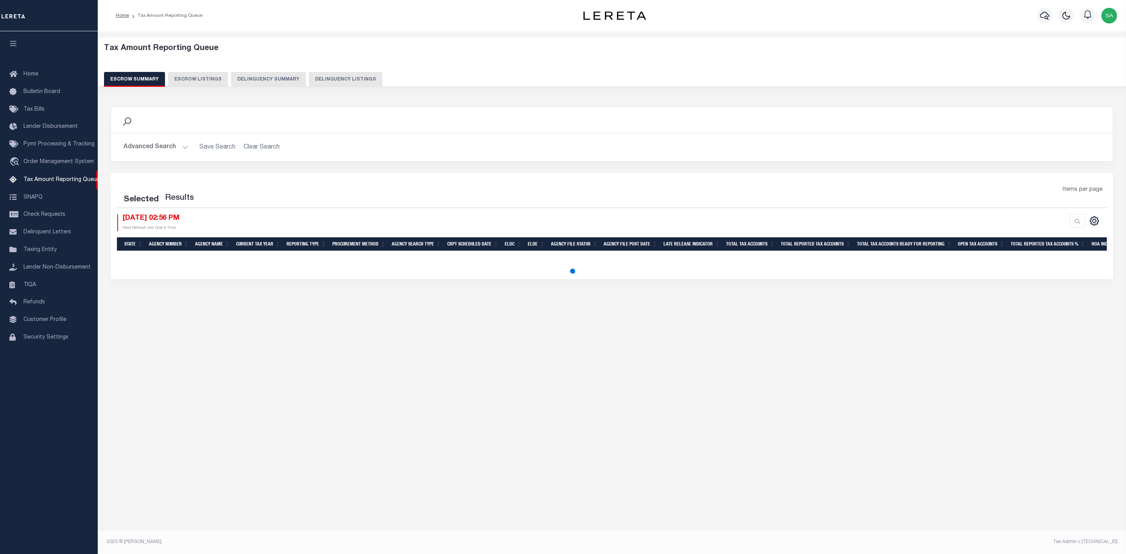
select select
select select "100"
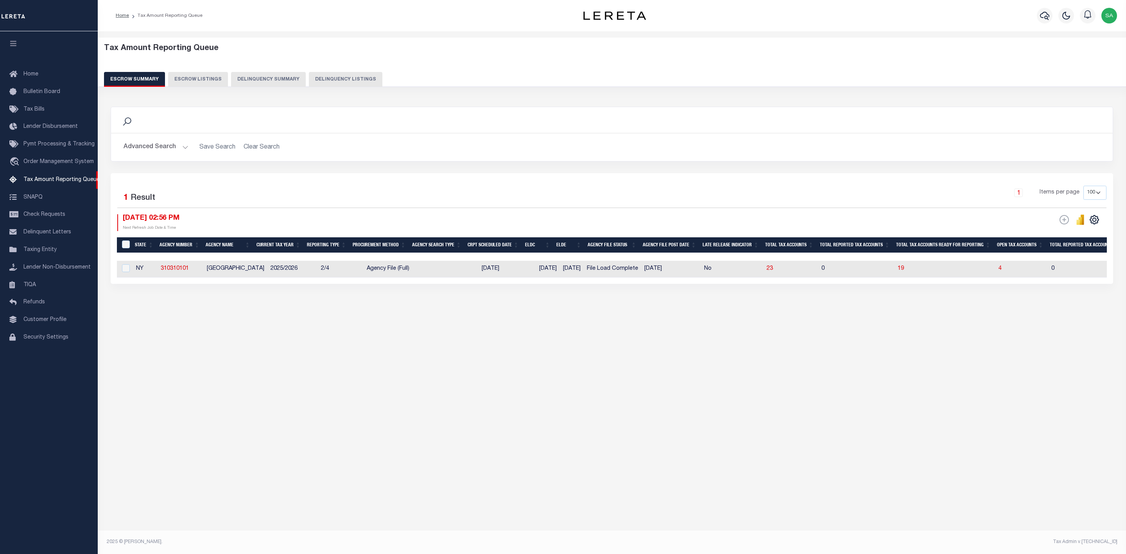
click at [269, 145] on h2 "Advanced Search Save Search Clear Search EscrowSummaryGridWrapper_dynamictable_…" at bounding box center [611, 147] width 989 height 15
click at [182, 152] on button "Advanced Search" at bounding box center [156, 147] width 65 height 15
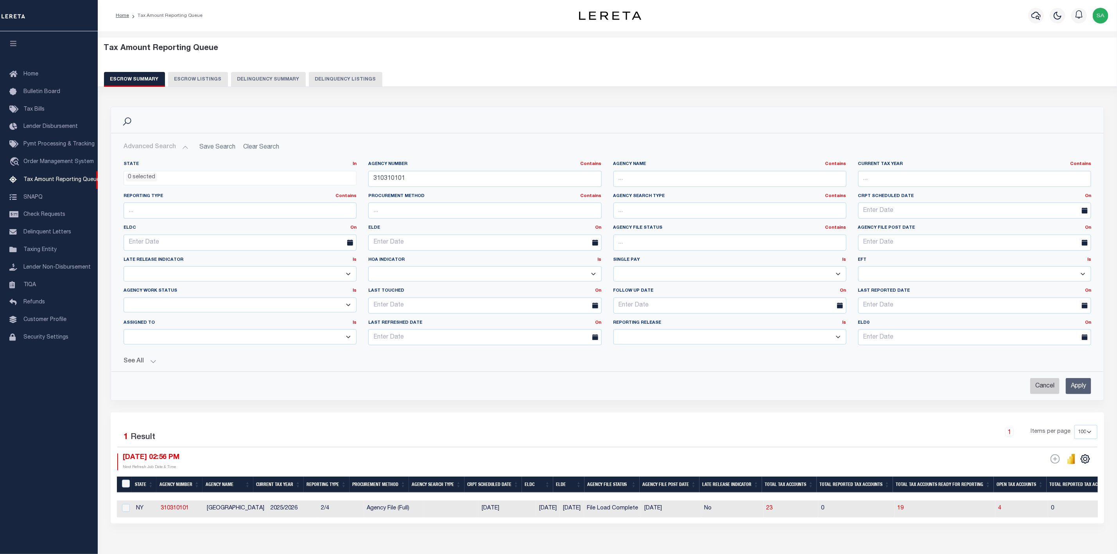
click at [1045, 394] on input "Cancel" at bounding box center [1044, 386] width 29 height 16
checkbox input "true"
select select
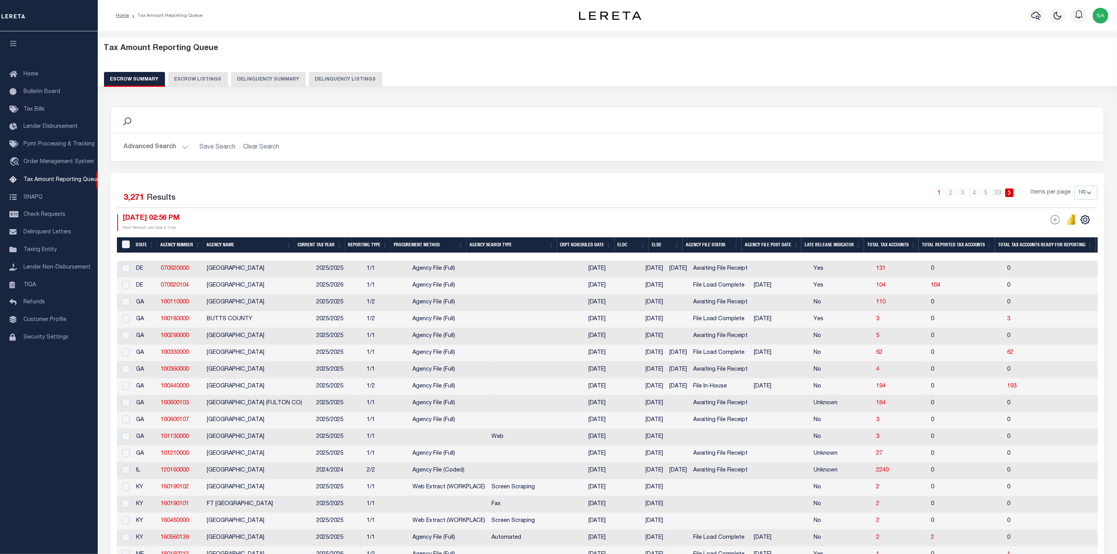
click at [177, 149] on button "Advanced Search" at bounding box center [156, 147] width 65 height 15
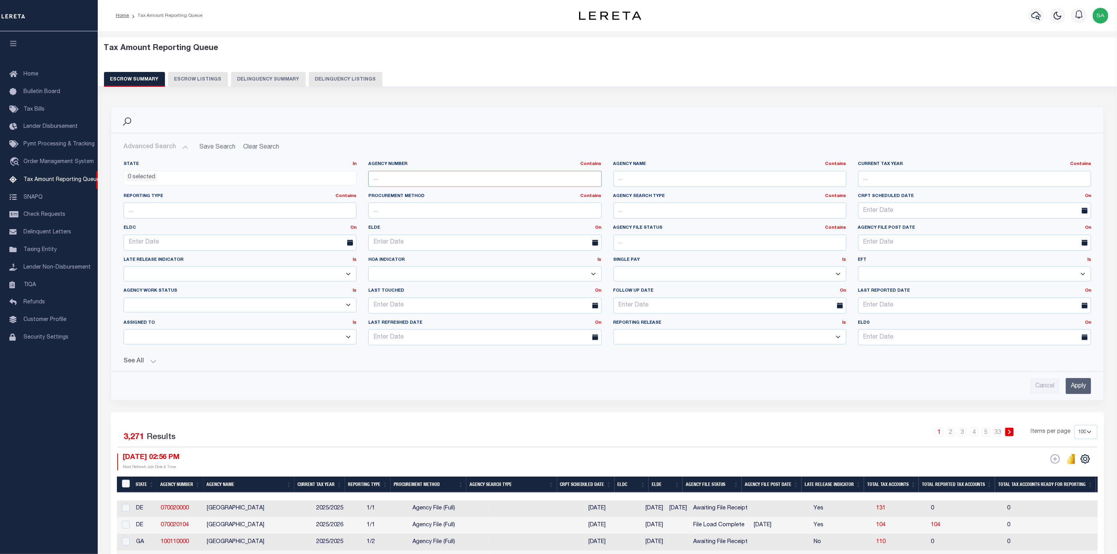
click at [485, 183] on input "text" at bounding box center [484, 179] width 233 height 16
paste input "180040213"
type input "180040213"
click at [1077, 387] on input "Apply" at bounding box center [1078, 386] width 25 height 16
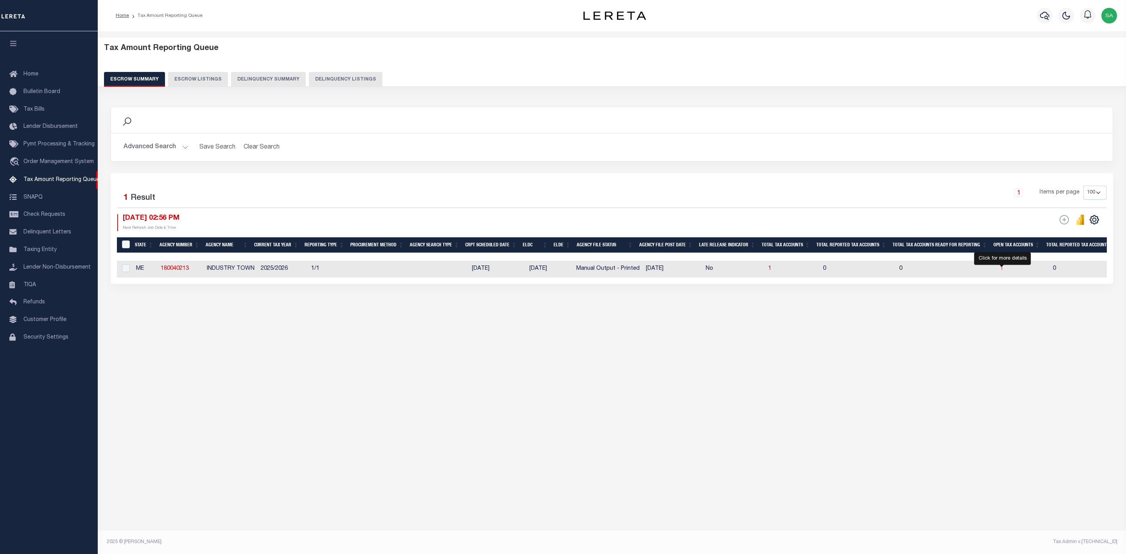
click at [1001, 271] on span "1" at bounding box center [1001, 268] width 3 height 5
select select "100"
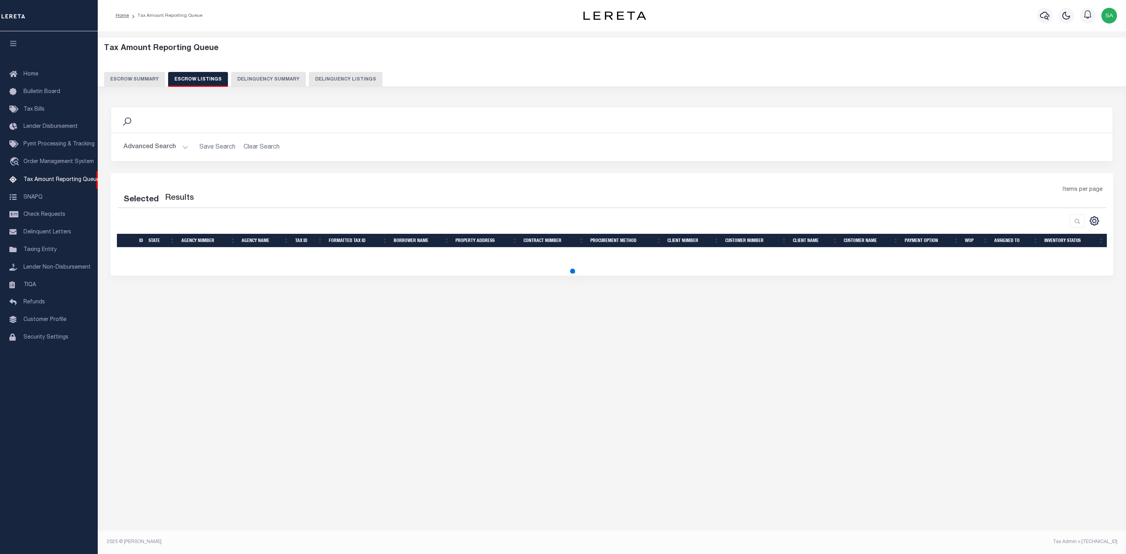
select select "100"
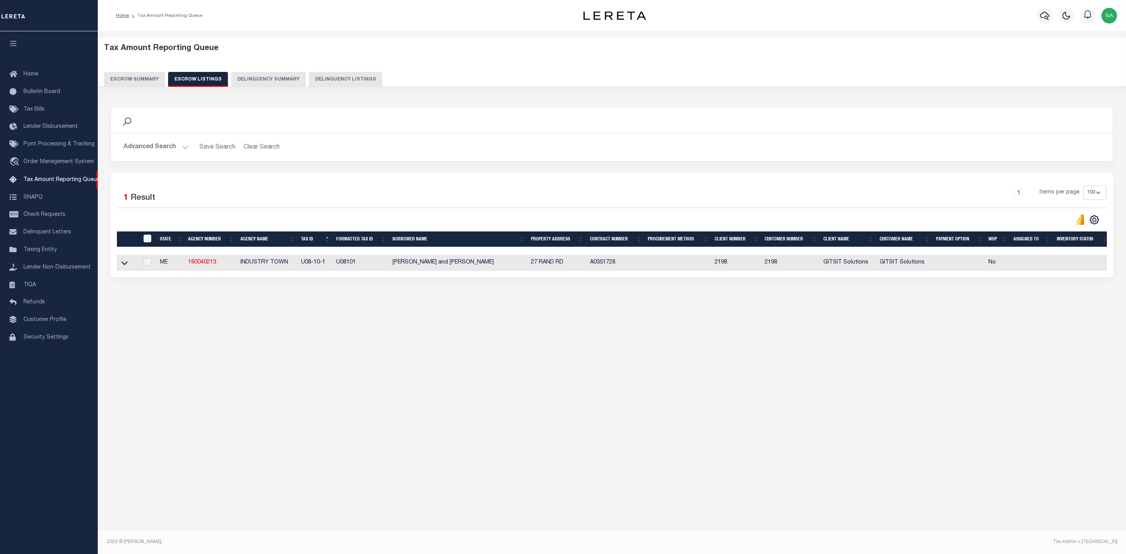
click at [128, 270] on td at bounding box center [128, 263] width 22 height 16
checkbox input "true"
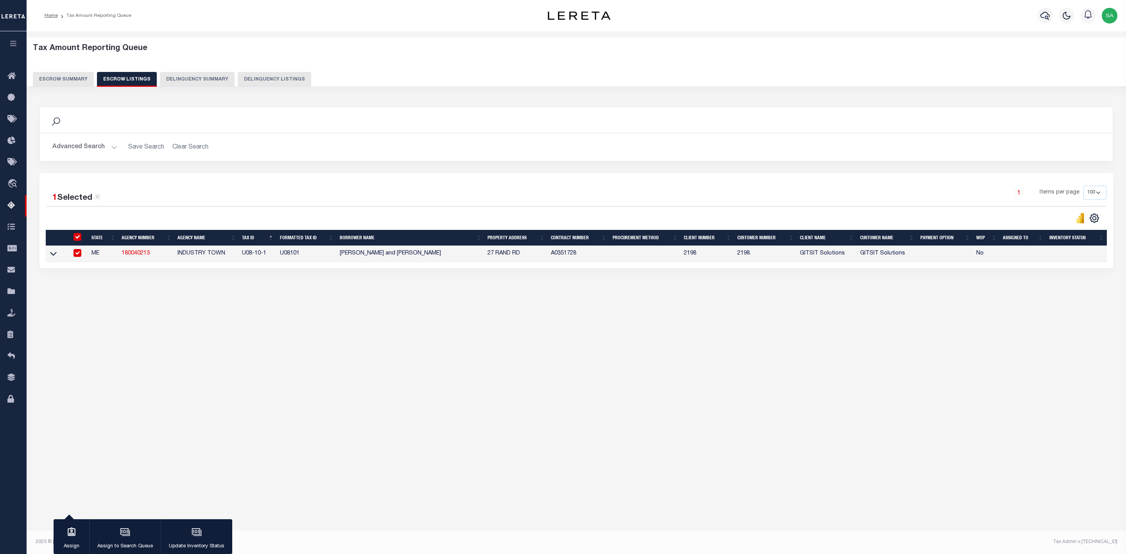
click at [79, 257] on input "checkbox" at bounding box center [77, 253] width 8 height 8
checkbox input "false"
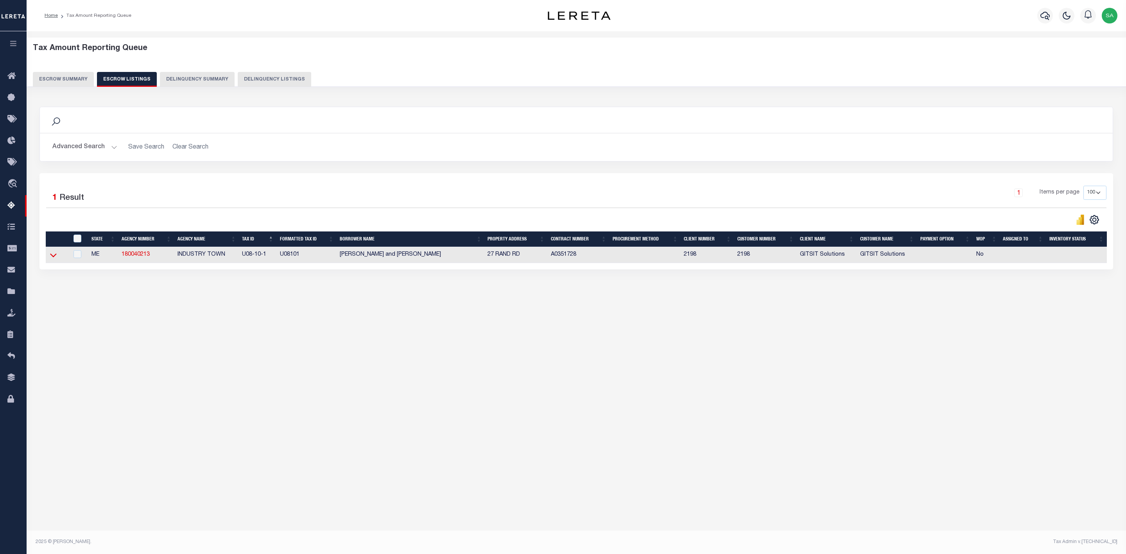
click at [52, 259] on icon at bounding box center [53, 255] width 7 height 8
